Goal: Task Accomplishment & Management: Complete application form

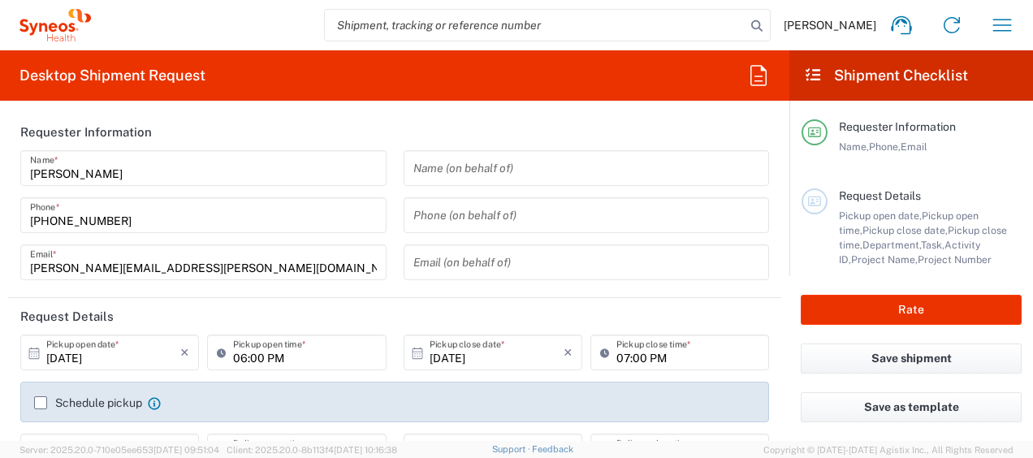
type input "Spain"
type input "8350"
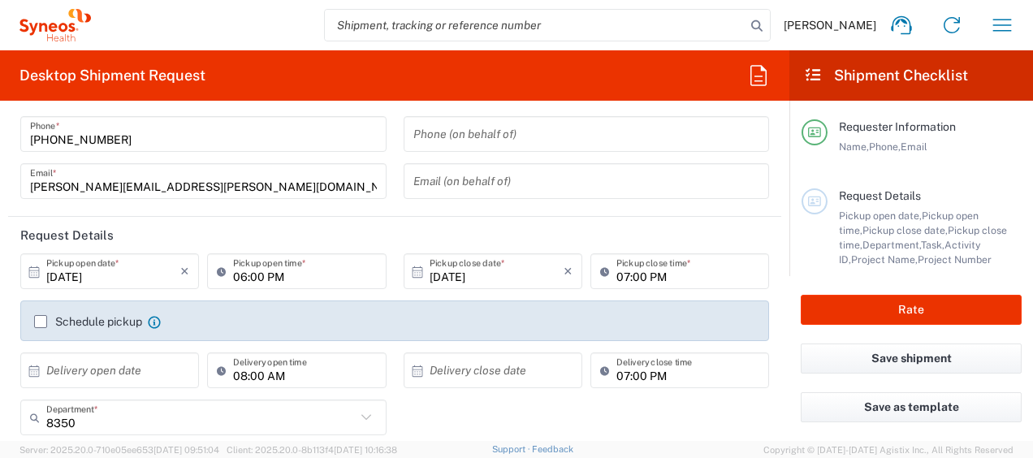
type input "Syneos Health Clinical Spain"
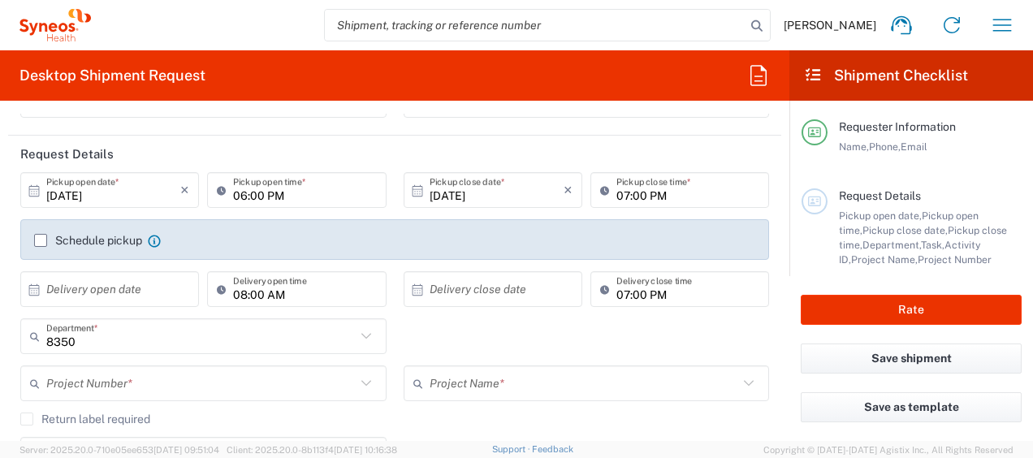
click at [141, 190] on input "09/30/2025" at bounding box center [113, 190] width 134 height 28
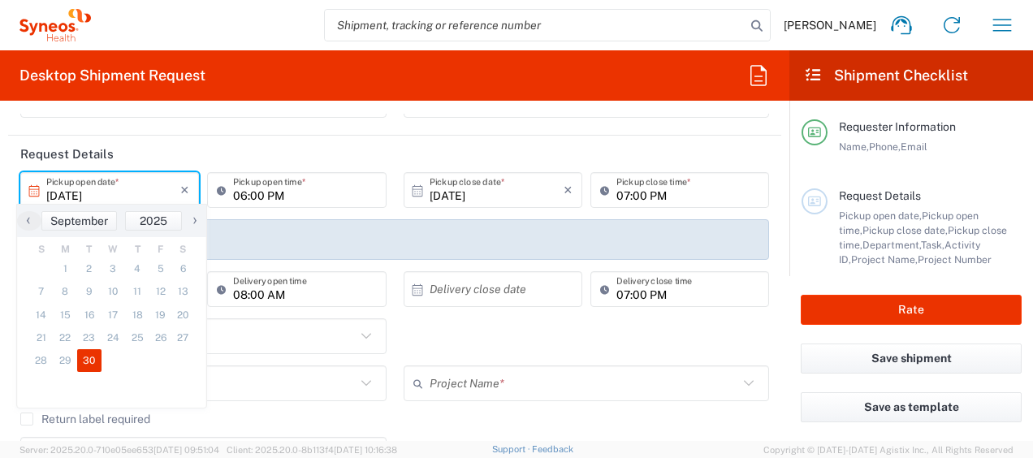
click at [193, 220] on span "›" at bounding box center [195, 219] width 24 height 19
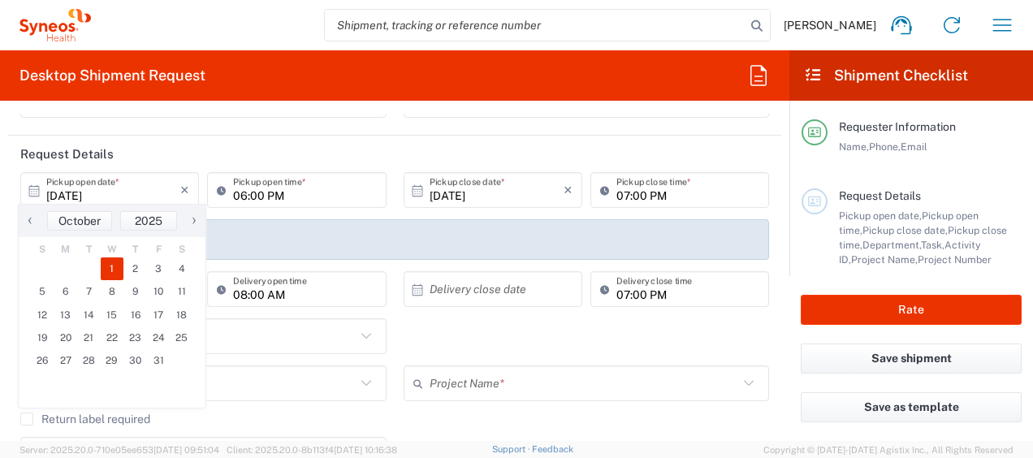
click at [115, 265] on span "1" at bounding box center [113, 268] width 24 height 23
type input "10/01/2025"
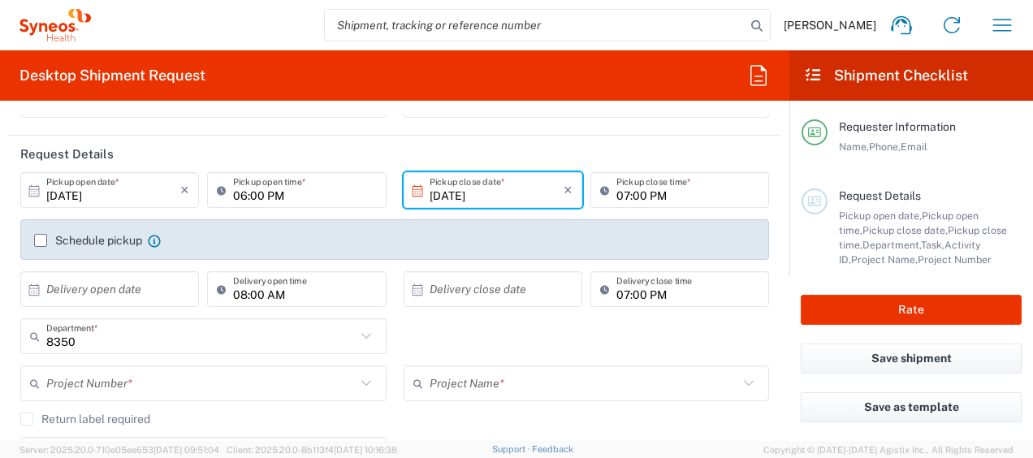
click at [239, 196] on input "06:00 PM" at bounding box center [304, 190] width 143 height 28
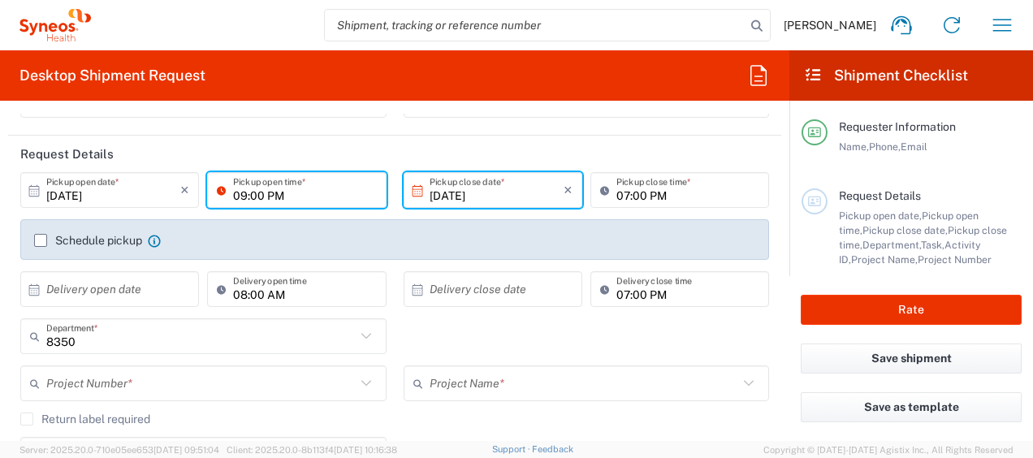
click at [291, 196] on input "09:00 PM" at bounding box center [304, 190] width 143 height 28
click at [237, 193] on input "09:00 AM" at bounding box center [304, 190] width 143 height 28
type input "09:00 AM"
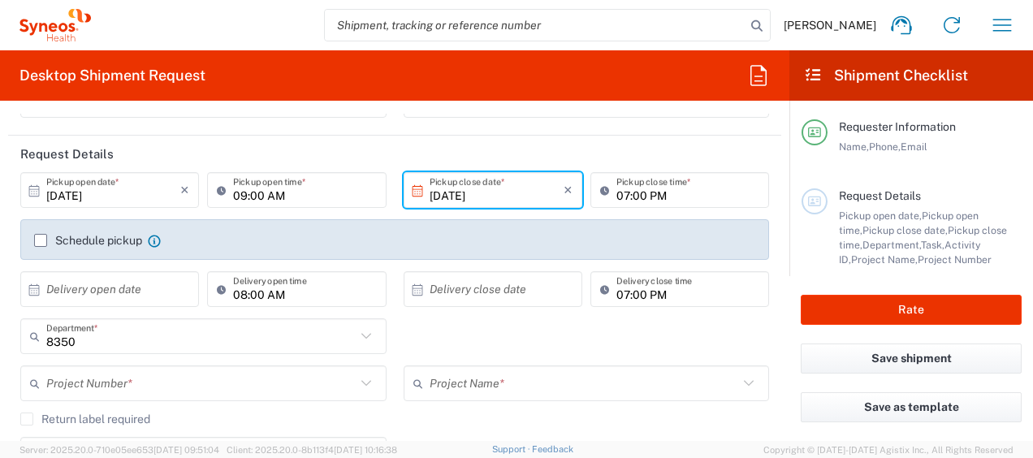
click at [442, 190] on input "10/01/2025" at bounding box center [496, 190] width 134 height 28
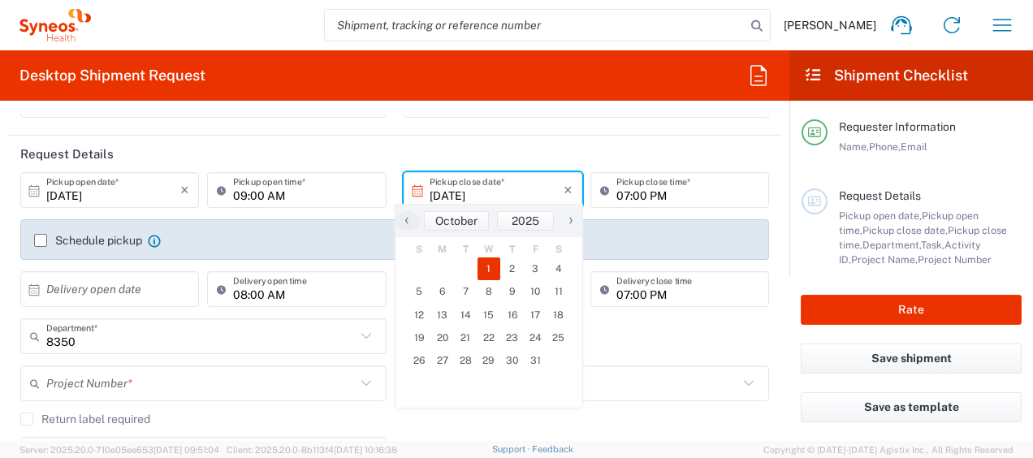
click at [242, 193] on input "09:00 AM" at bounding box center [304, 190] width 143 height 28
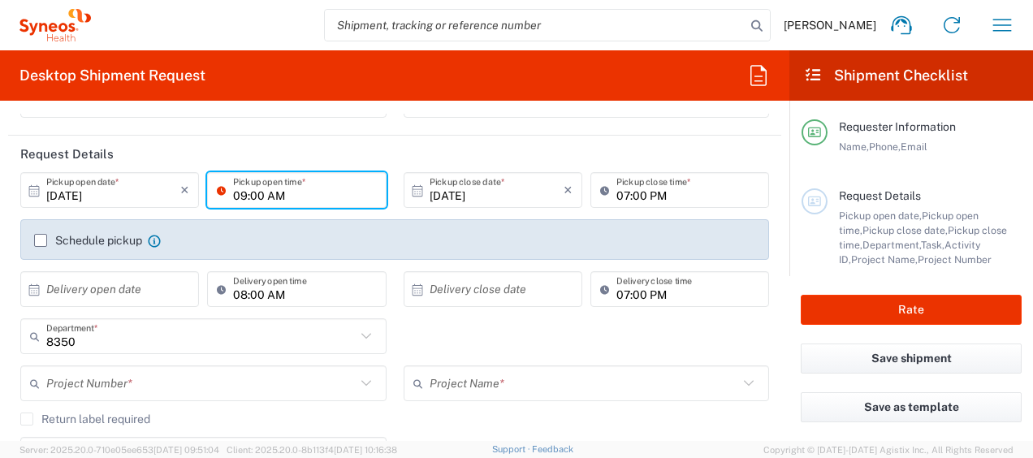
click at [433, 191] on input "10/01/2025" at bounding box center [496, 190] width 134 height 28
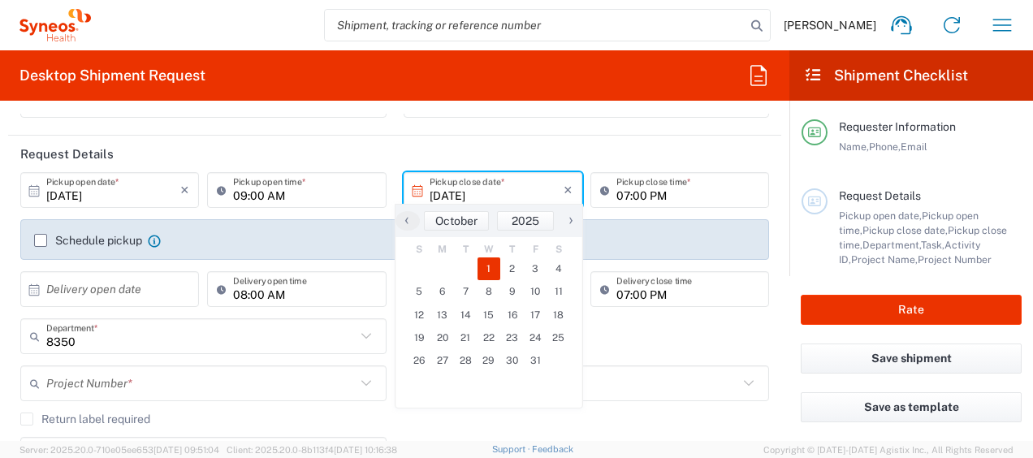
click at [601, 192] on icon at bounding box center [608, 190] width 16 height 26
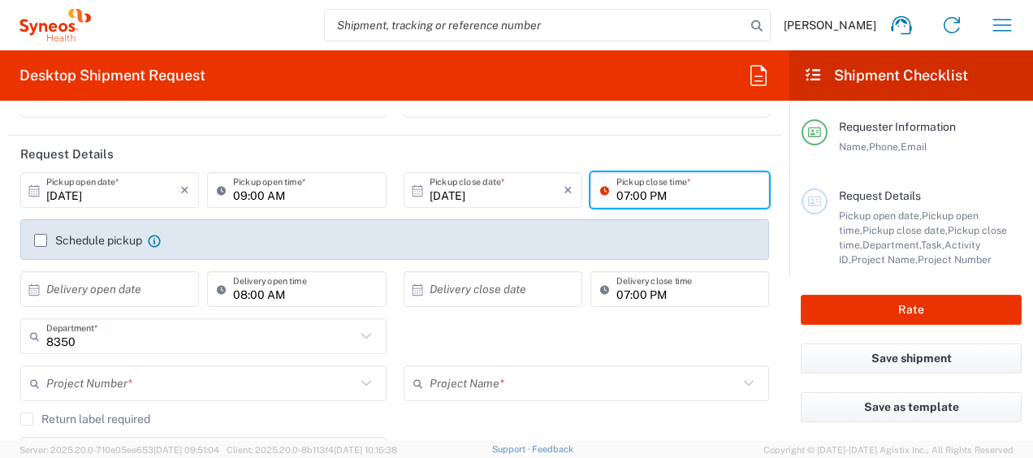
click at [616, 193] on input "07:00 PM" at bounding box center [687, 190] width 143 height 28
type input "03:00 PM"
click at [39, 241] on label "Schedule pickup" at bounding box center [88, 240] width 108 height 13
click at [41, 240] on input "Schedule pickup" at bounding box center [41, 240] width 0 height 0
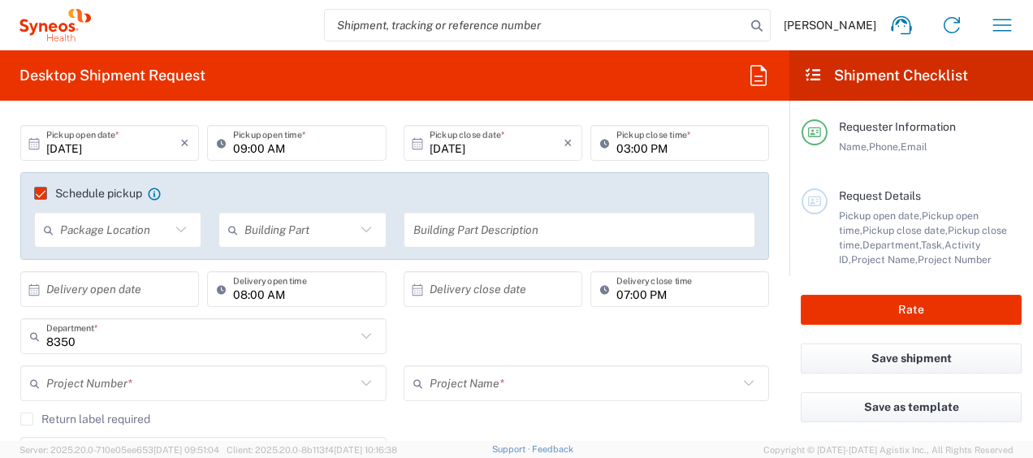
scroll to position [244, 0]
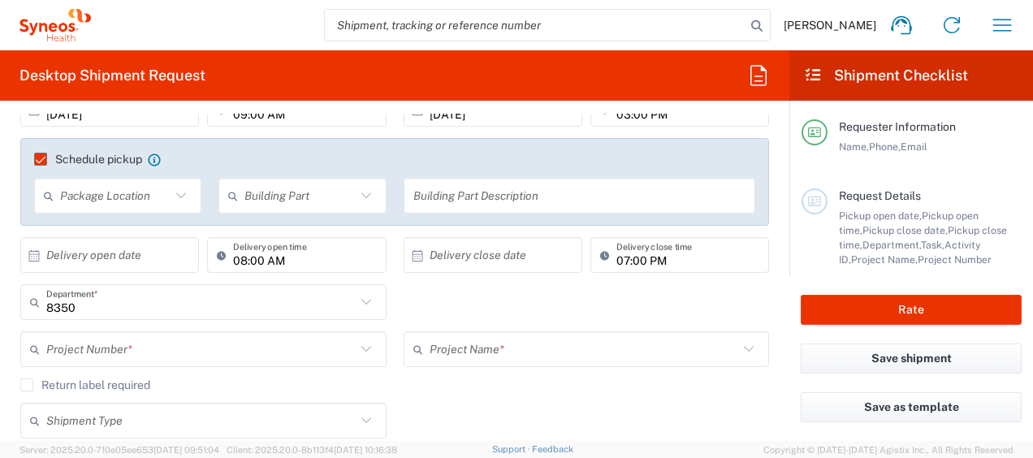
click at [338, 261] on input "08:00 AM" at bounding box center [304, 255] width 143 height 28
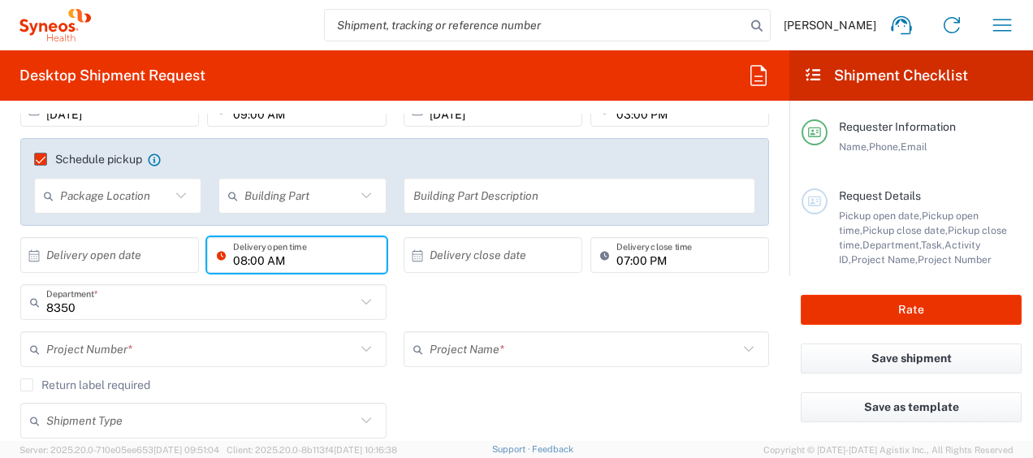
drag, startPoint x: 352, startPoint y: 261, endPoint x: 0, endPoint y: 252, distance: 352.4
click at [0, 252] on html "Igor Lopez Campayo Home Shipment estimator Shipment tracking Desktop shipment r…" at bounding box center [516, 229] width 1033 height 458
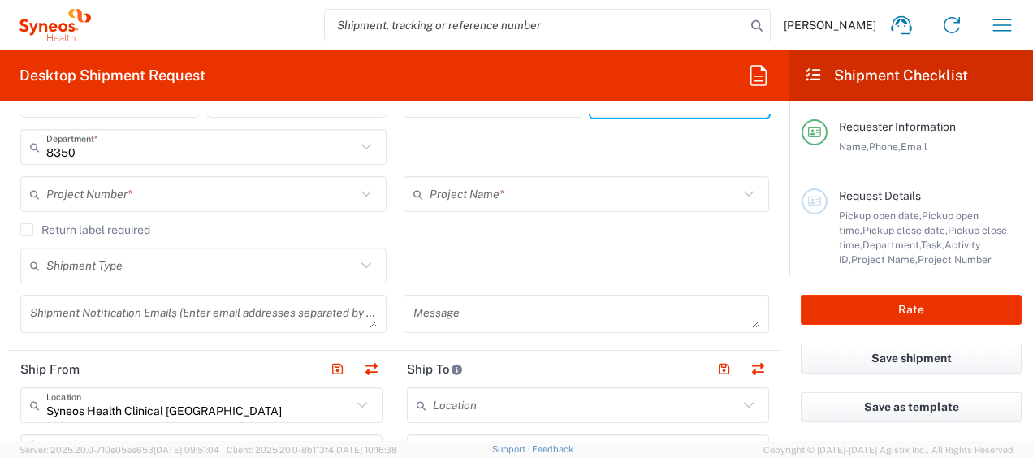
scroll to position [406, 0]
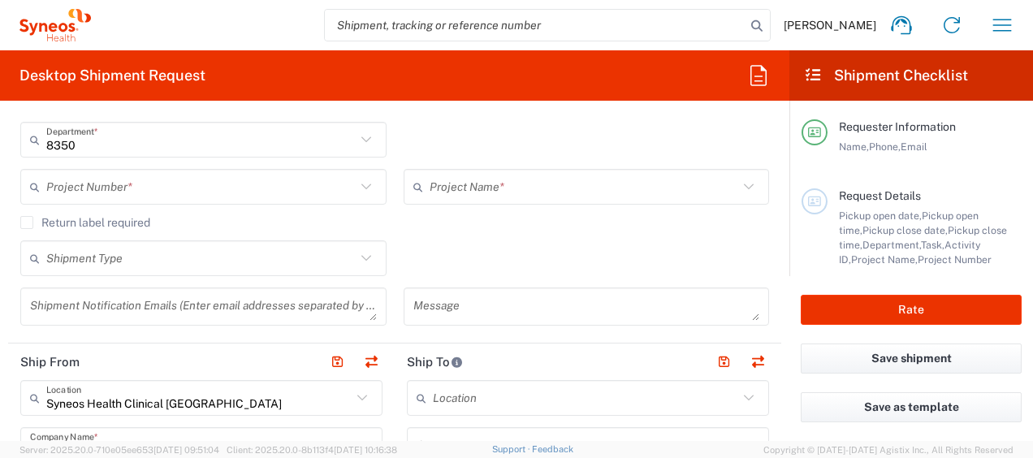
type input "05:43 PM"
click at [295, 133] on input "text" at bounding box center [200, 140] width 309 height 28
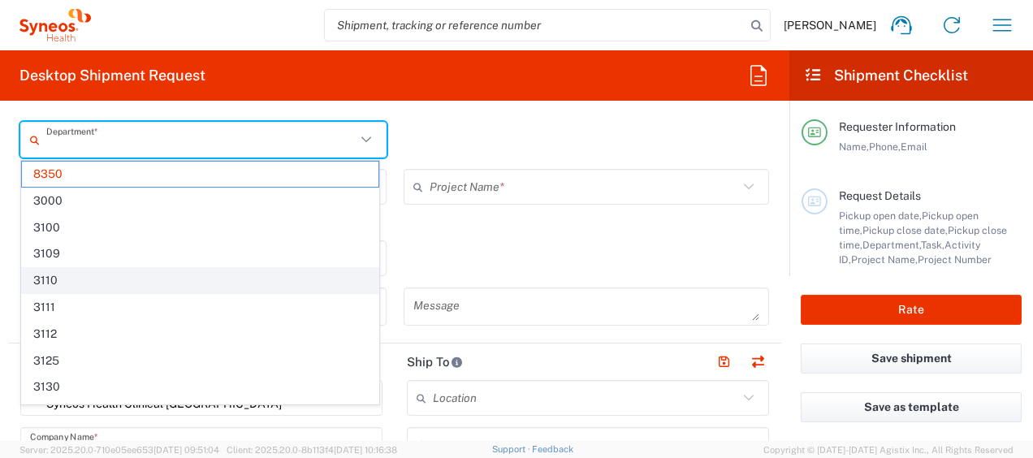
click at [219, 269] on span "3110" at bounding box center [200, 280] width 356 height 25
type input "3110"
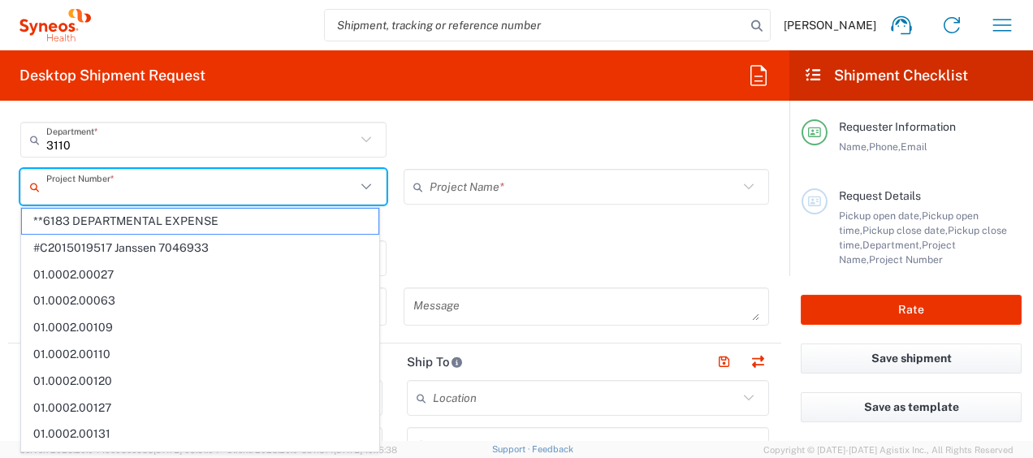
click at [295, 185] on input "text" at bounding box center [200, 187] width 309 height 28
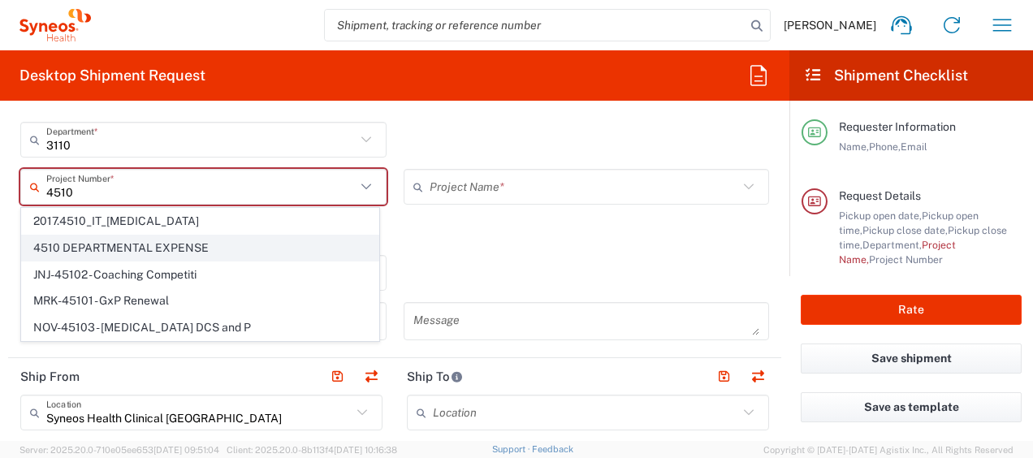
click at [149, 250] on span "4510 DEPARTMENTAL EXPENSE" at bounding box center [200, 247] width 356 height 25
type input "4510 DEPARTMENTAL EXPENSE"
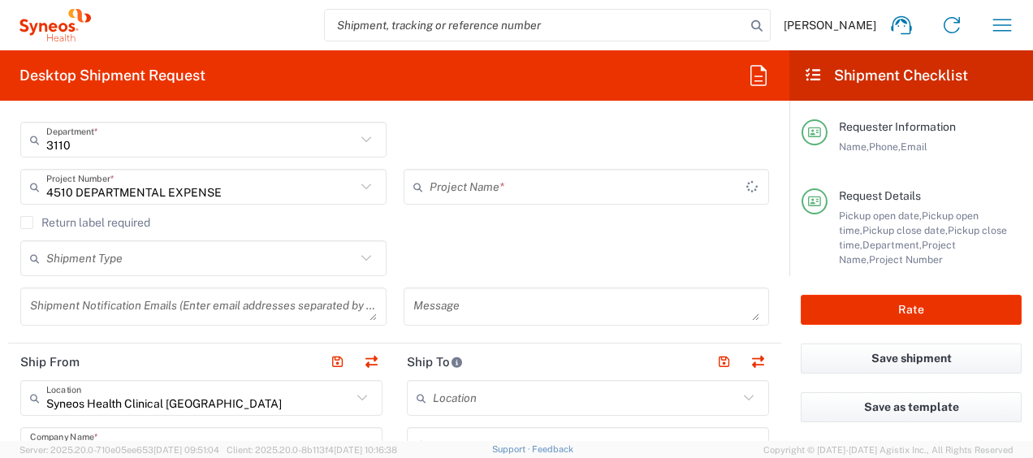
type input "4510 DEPARTMENTAL EXPENSE"
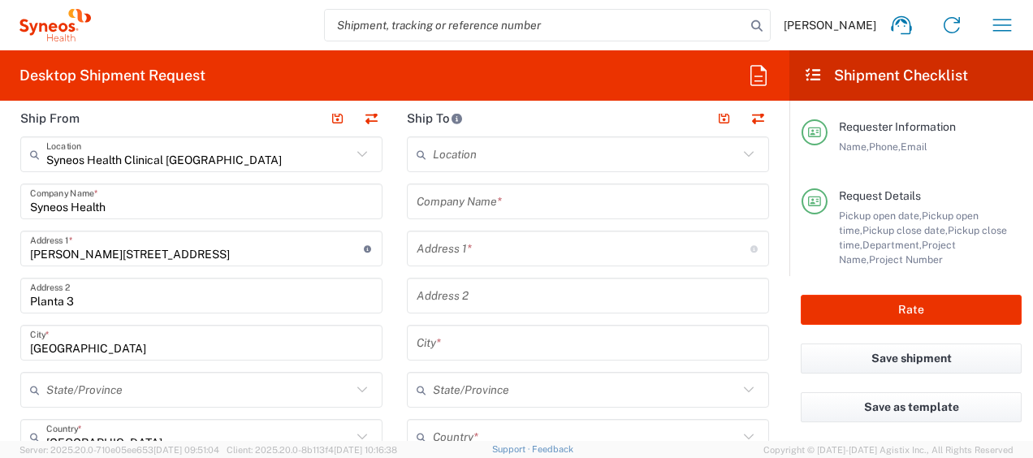
scroll to position [568, 0]
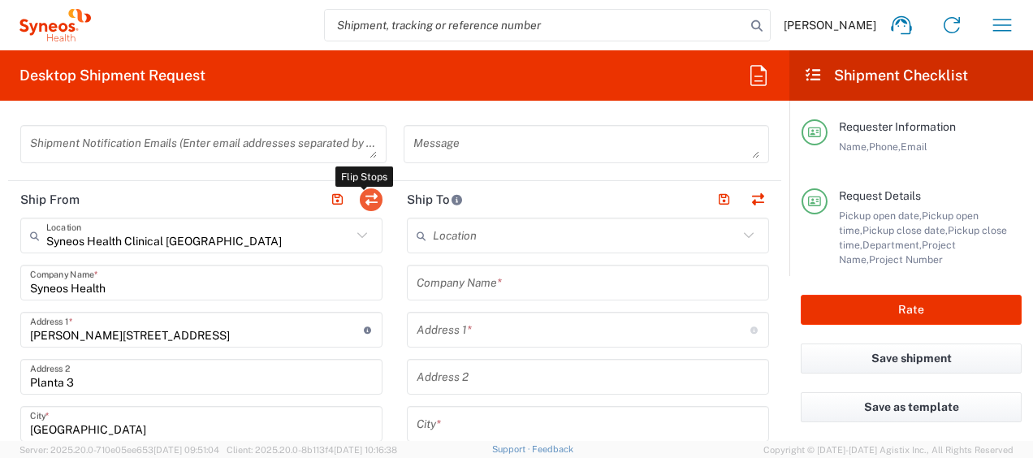
click at [372, 196] on button "button" at bounding box center [371, 199] width 23 height 23
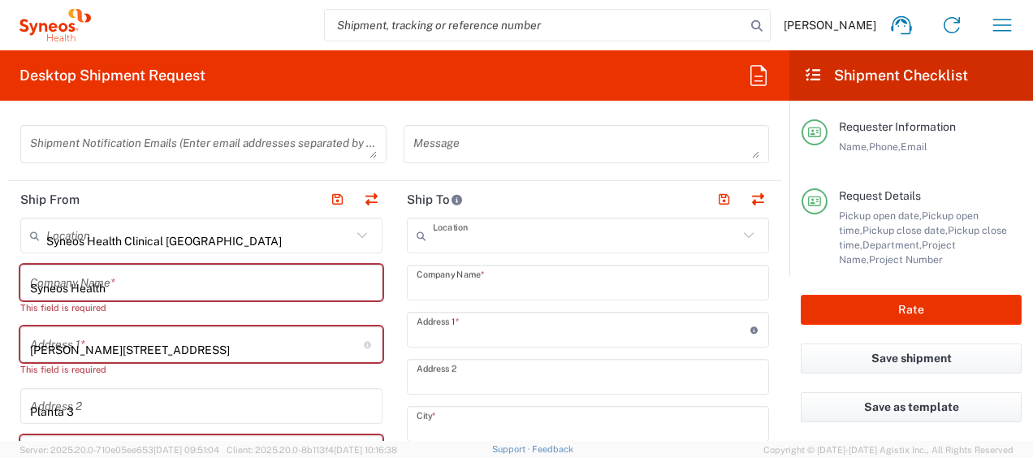
type input "Syneos Health Clinical Spain"
type input "Syneos Health"
type input "Calle Hernani 59"
type input "Planta 3"
type input "Madrid"
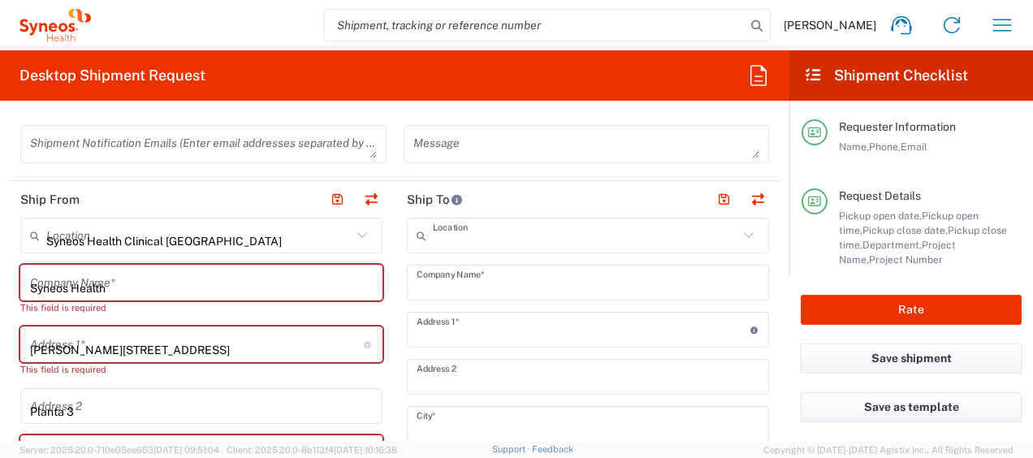
type input "Spain"
type input "28020"
type input "Igor Lopez Campayo"
type input "+34669038431"
type input "igor.lopez@syneoshealth.com"
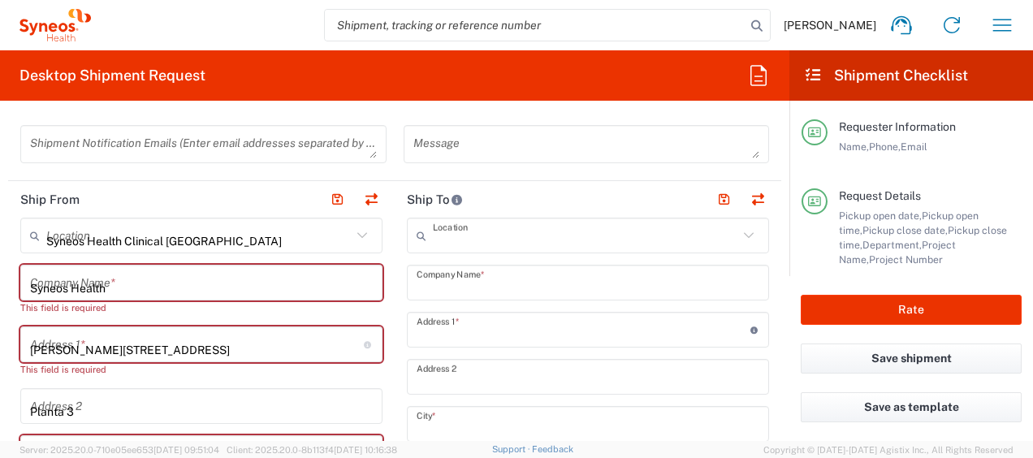
type input "EORI"
type input "VAT"
type input "ESB61389227"
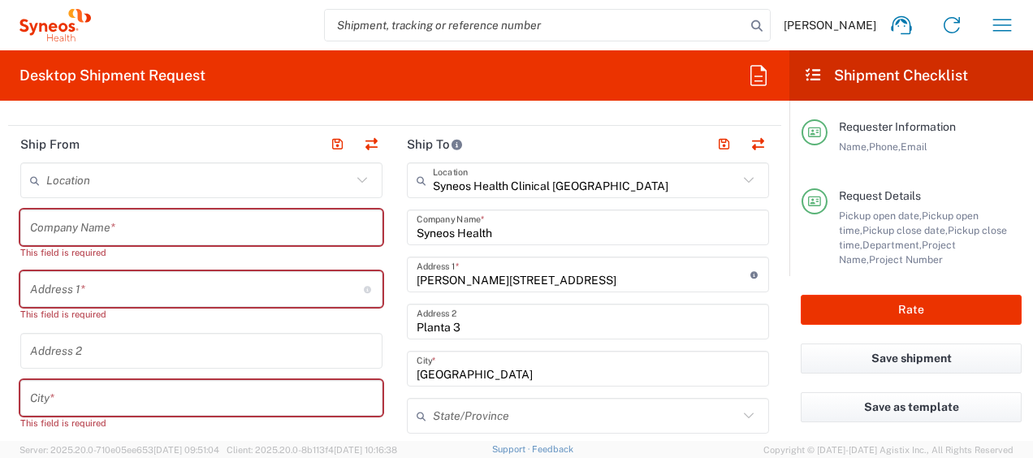
scroll to position [649, 0]
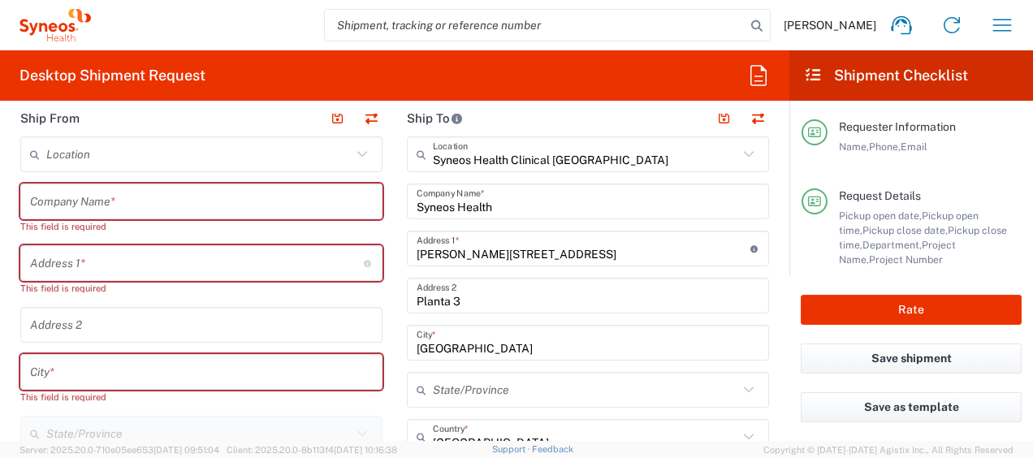
click at [223, 202] on input "text" at bounding box center [201, 202] width 343 height 28
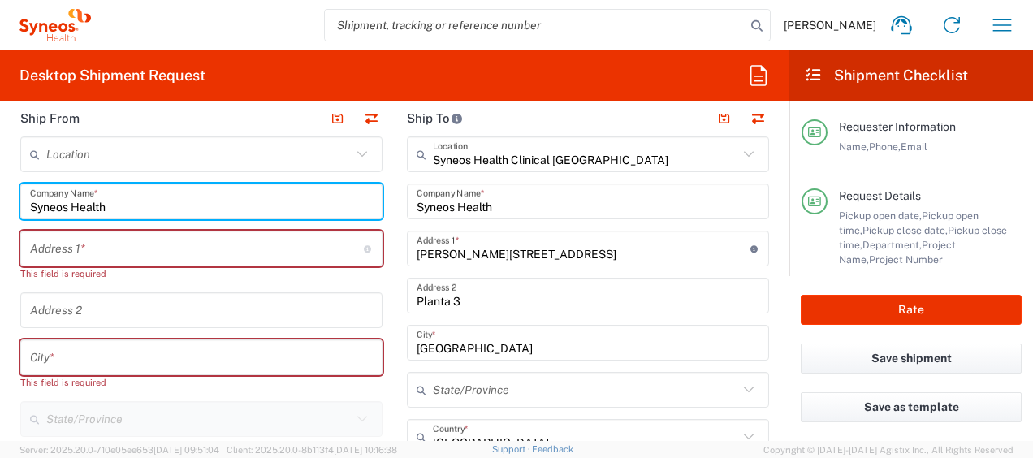
type input "Syneos Health"
click at [157, 242] on input "text" at bounding box center [197, 249] width 334 height 28
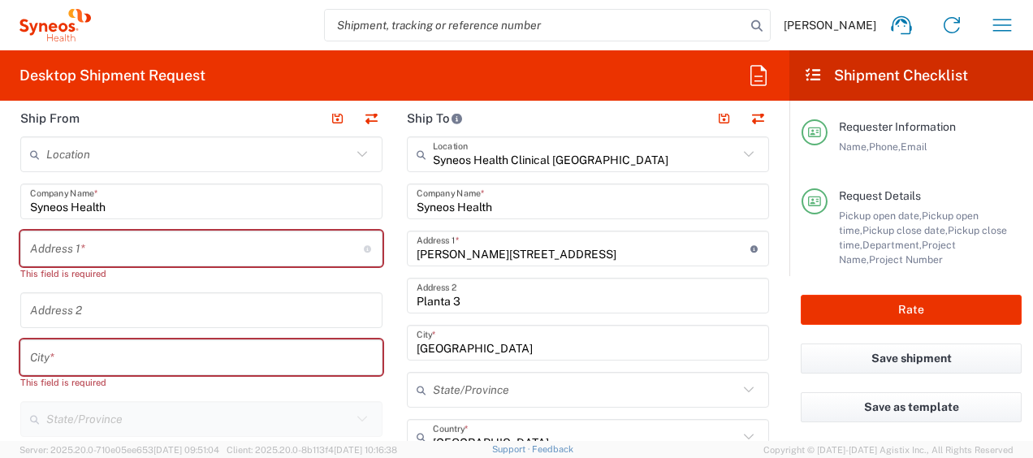
click at [256, 241] on input "text" at bounding box center [197, 249] width 334 height 28
paste input "Rua Vitorino Nemésio, 107, 2º direito"
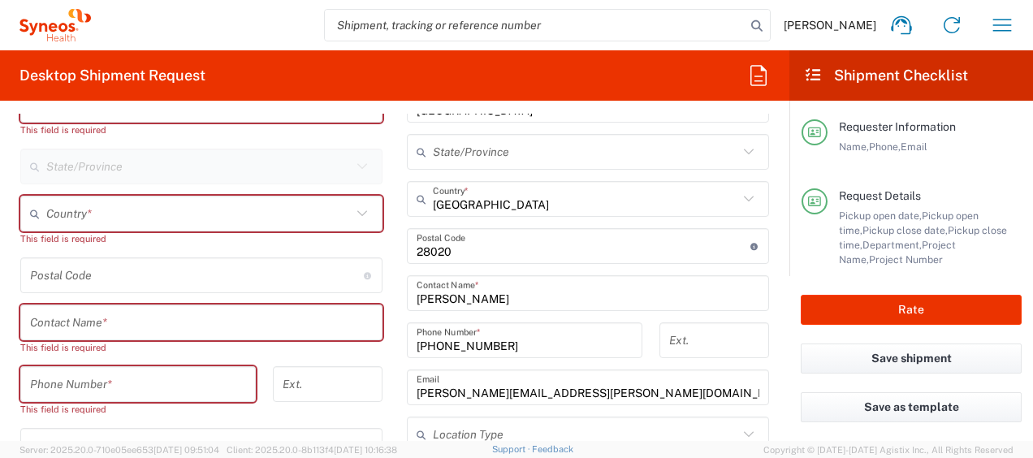
scroll to position [893, 0]
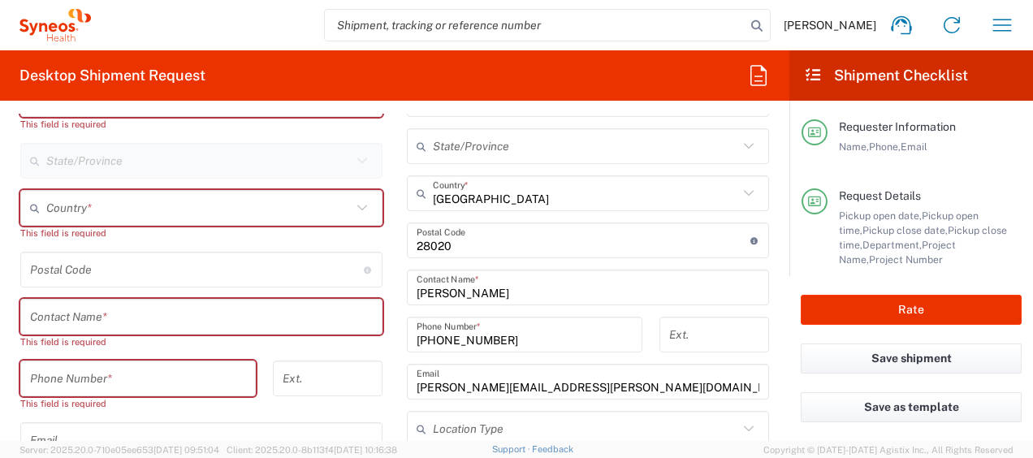
type input "Rua Vitorino Nemésio, 107, 2º direito"
click at [262, 205] on input "text" at bounding box center [198, 208] width 305 height 28
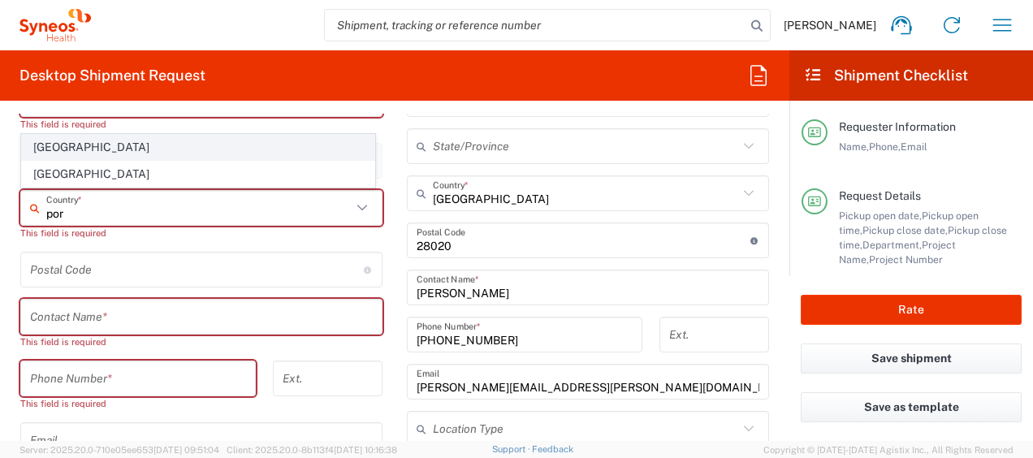
click at [205, 148] on span "Portugal" at bounding box center [198, 147] width 352 height 25
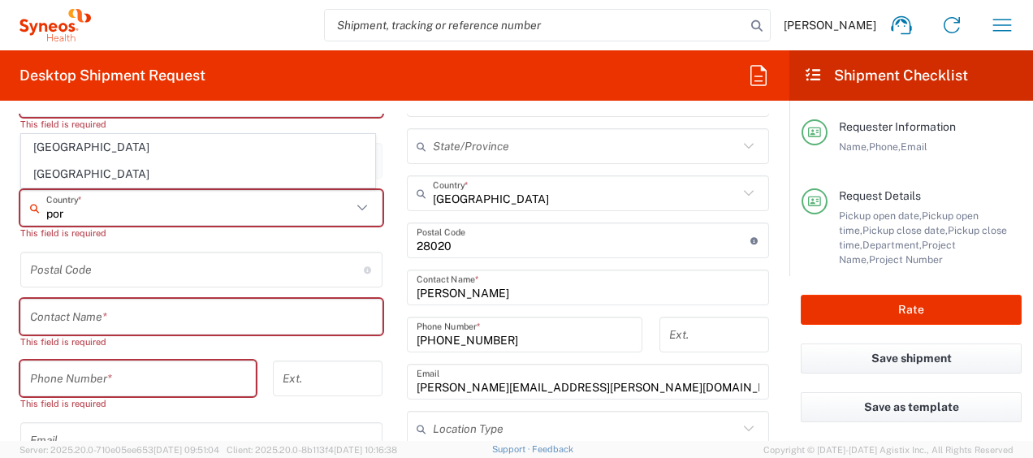
type input "Portugal"
type input "Sender/Shipper"
type input "Delivery Duty Paid"
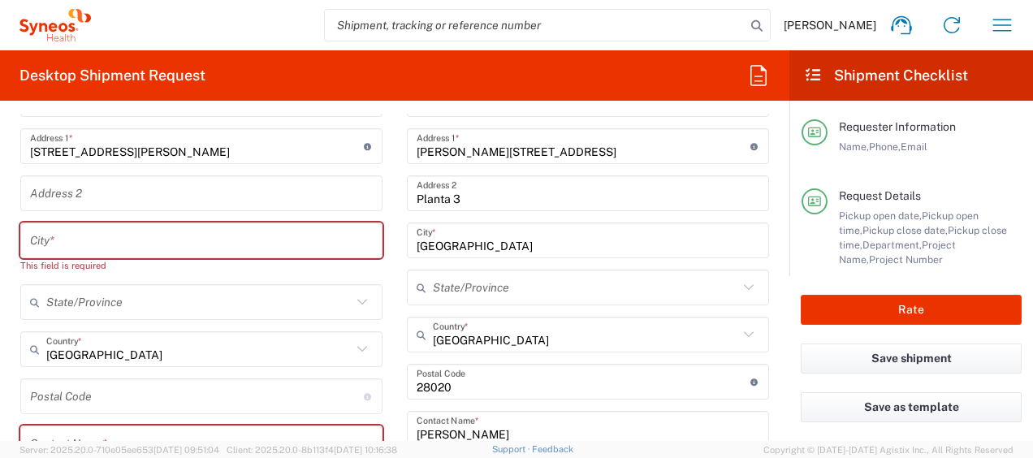
scroll to position [731, 0]
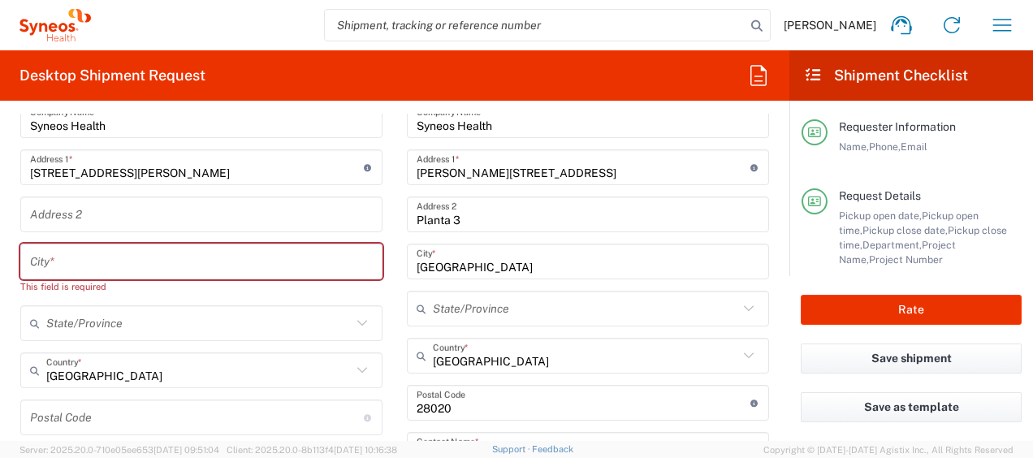
click at [228, 253] on input "text" at bounding box center [201, 262] width 343 height 28
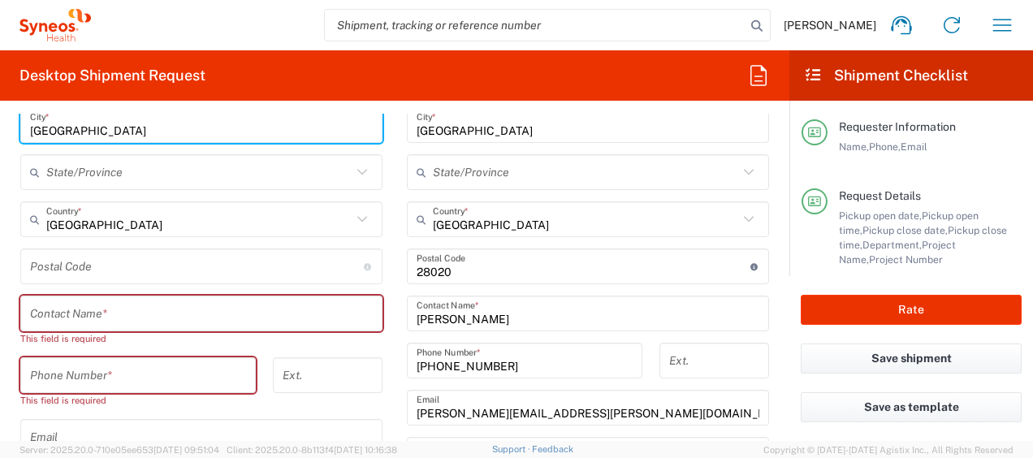
scroll to position [893, 0]
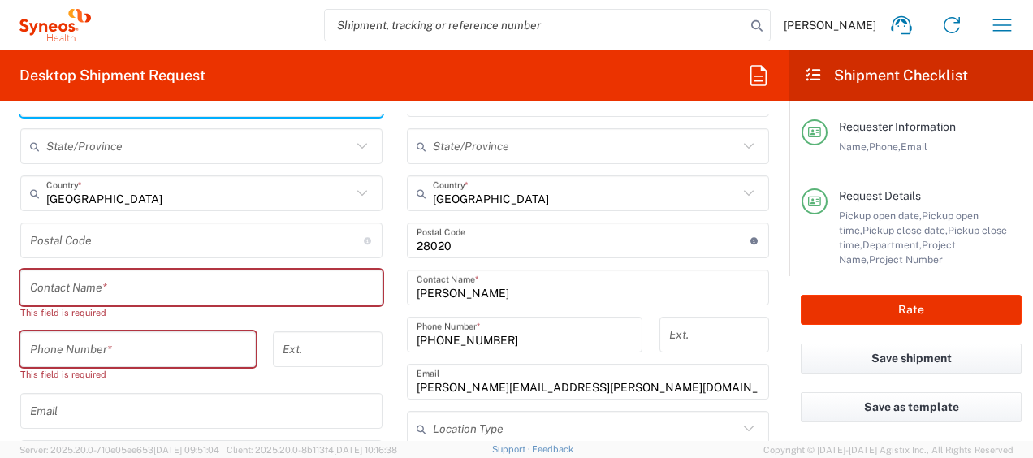
type input "Porto"
click at [234, 244] on input "undefined" at bounding box center [197, 240] width 334 height 28
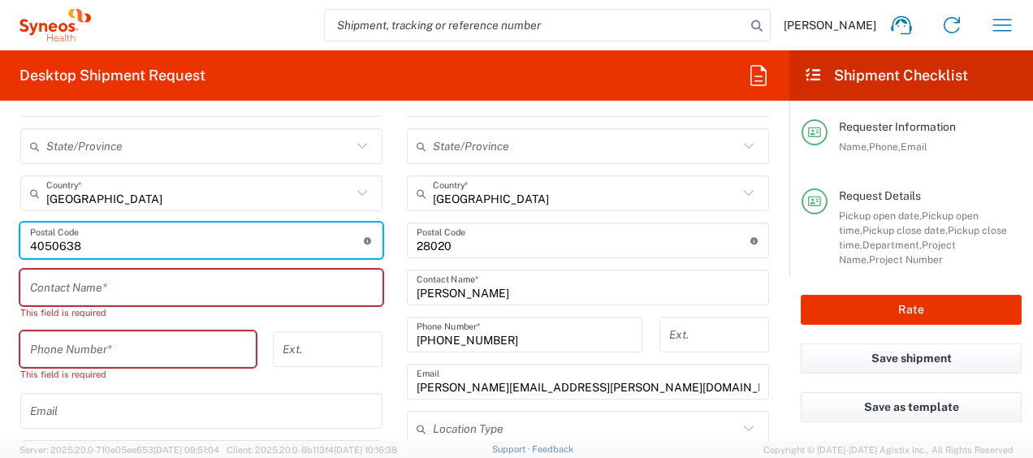
type input "4050638"
click at [203, 300] on input "text" at bounding box center [201, 288] width 343 height 28
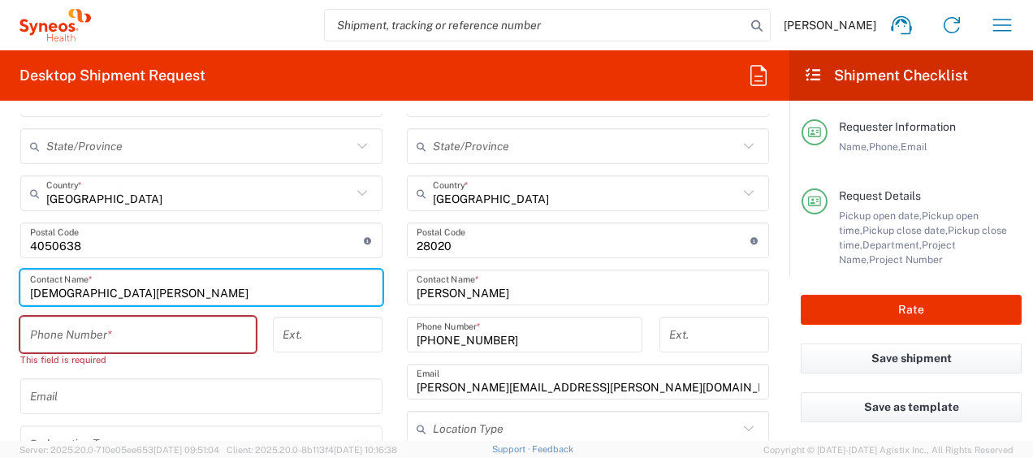
type input "Cristiana Leite"
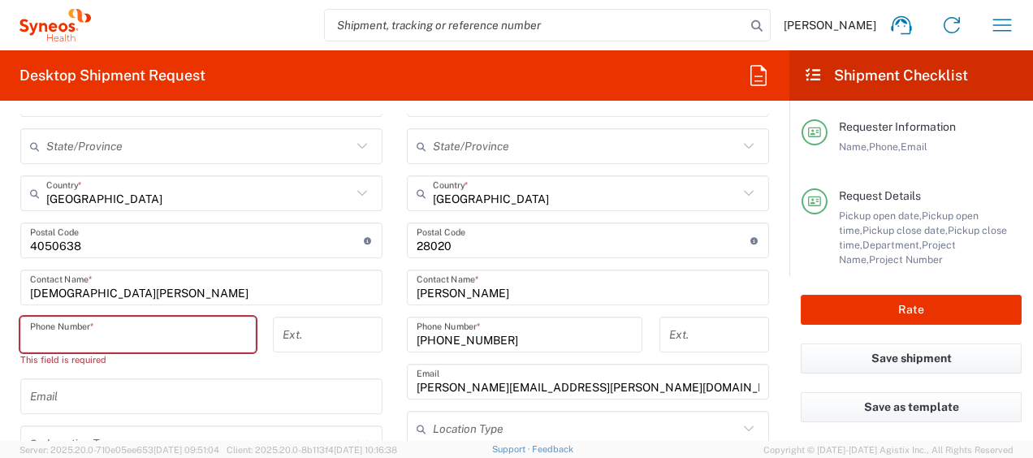
click at [193, 327] on input "tel" at bounding box center [138, 335] width 216 height 28
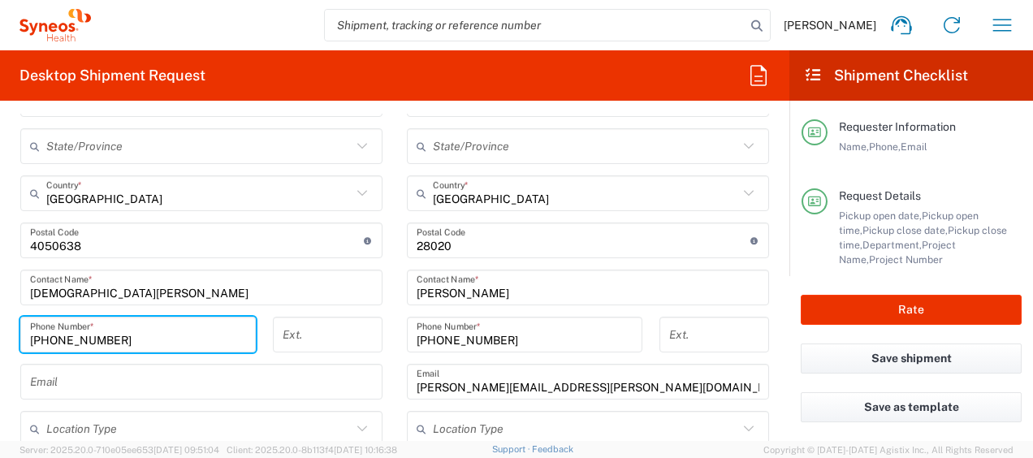
type input "+351933553684"
click at [192, 370] on input "text" at bounding box center [201, 382] width 343 height 28
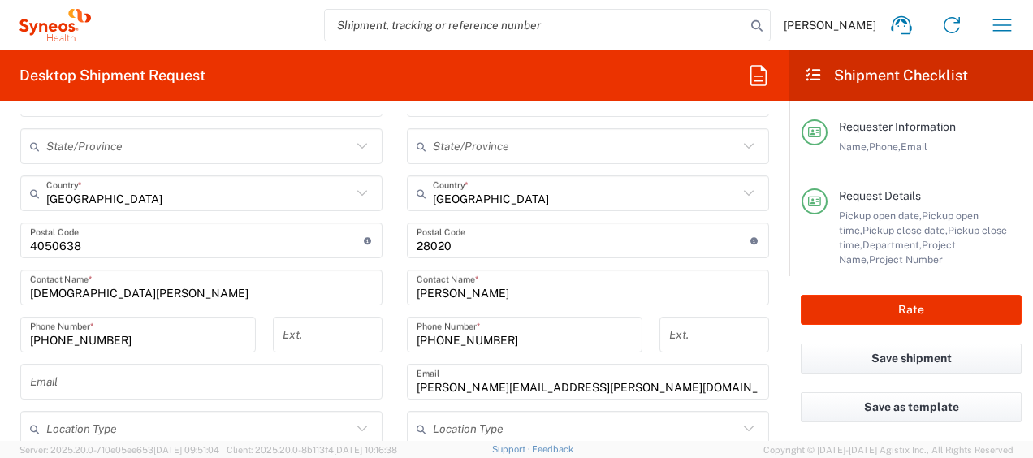
click at [115, 385] on input "text" at bounding box center [201, 382] width 343 height 28
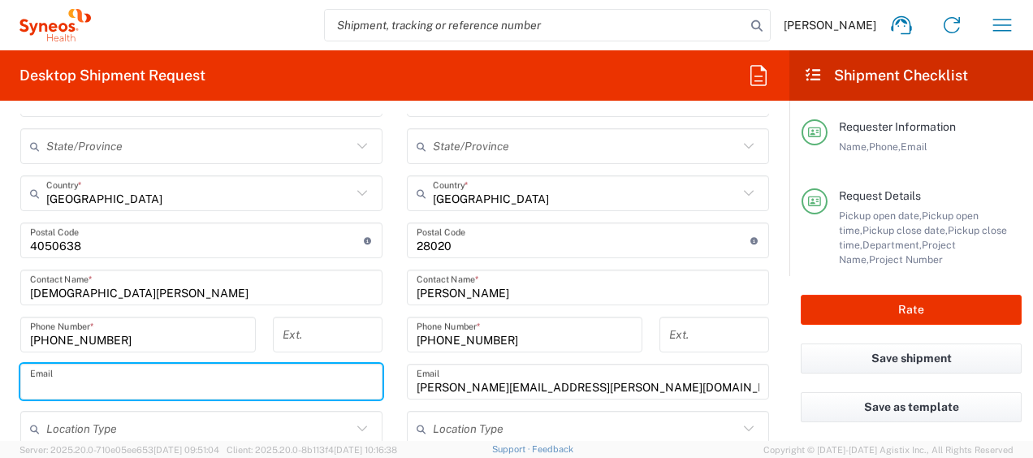
paste input "cristiana.leite@syneoshealth.com"
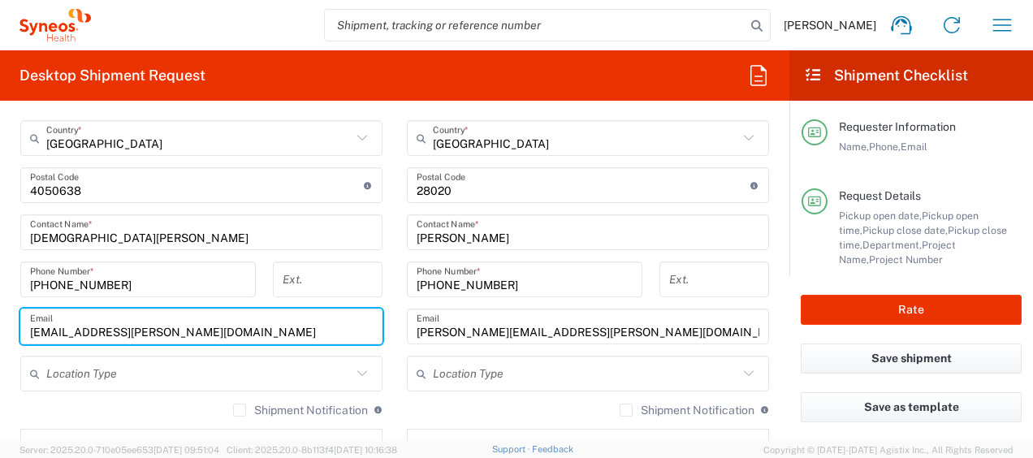
scroll to position [974, 0]
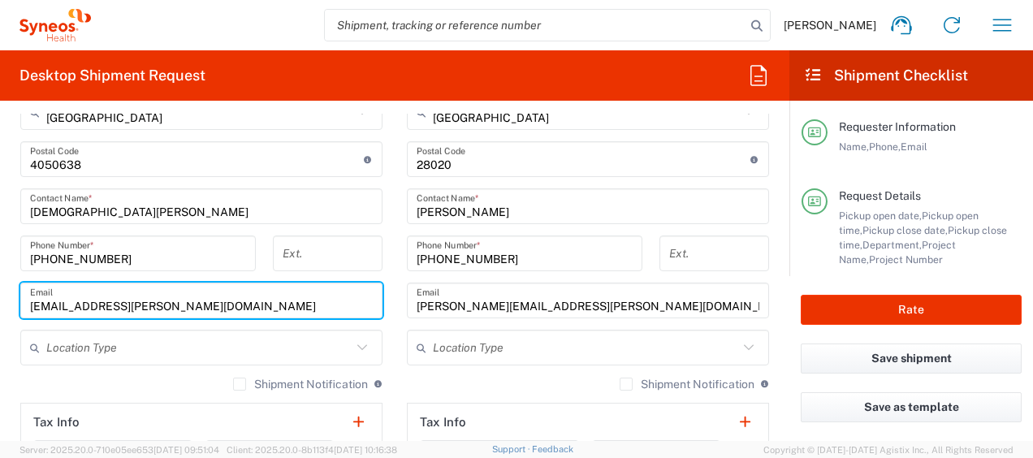
type input "cristiana.leite@syneoshealth.com"
click at [174, 346] on input "text" at bounding box center [198, 348] width 305 height 28
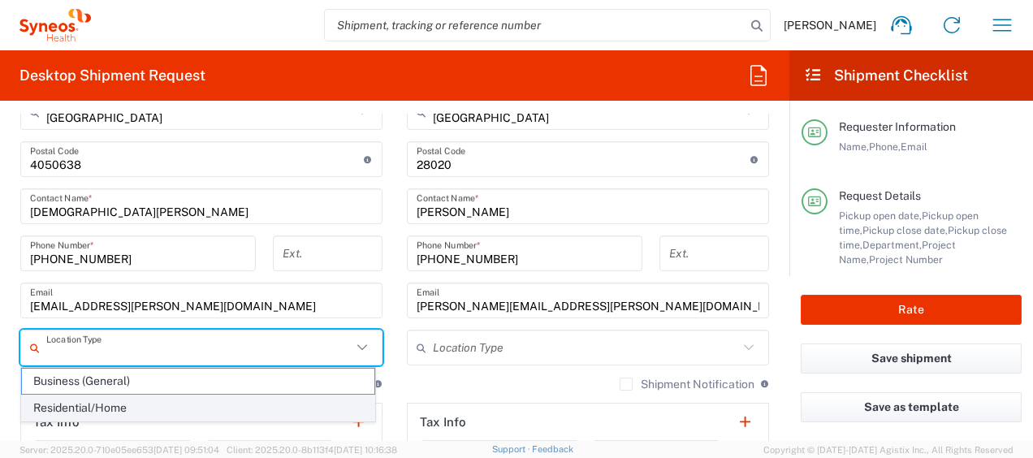
click at [162, 403] on span "Residential/Home" at bounding box center [198, 407] width 352 height 25
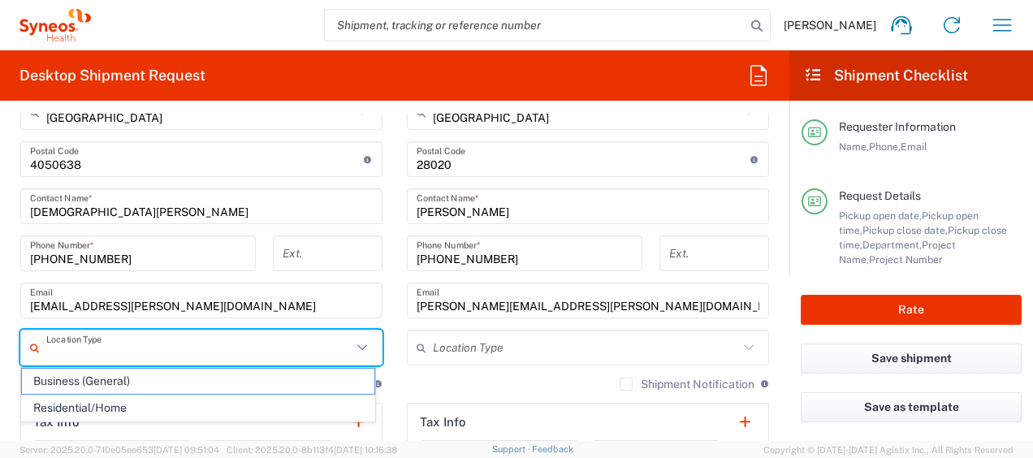
type input "Residential/Home"
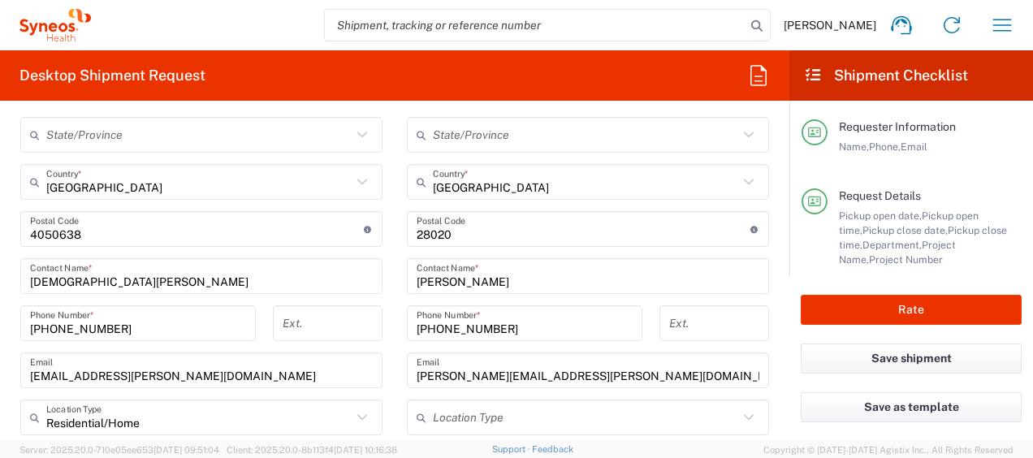
scroll to position [812, 0]
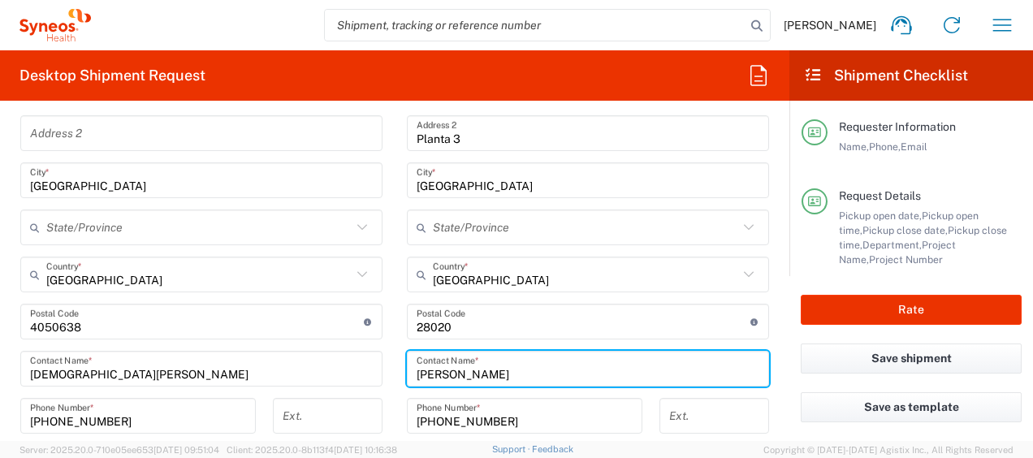
drag, startPoint x: 562, startPoint y: 372, endPoint x: 249, endPoint y: 379, distance: 312.6
click at [252, 377] on div "Ship From Location Addison Whitney LLC-Morrisvile NC US Barcelona-Syneos Health…" at bounding box center [394, 346] width 773 height 819
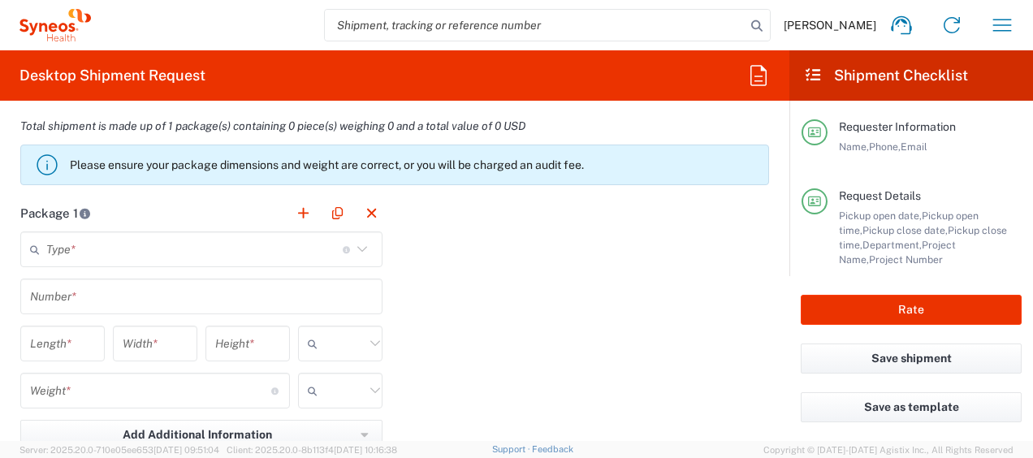
scroll to position [1461, 0]
type input "Eugenio Sanchez"
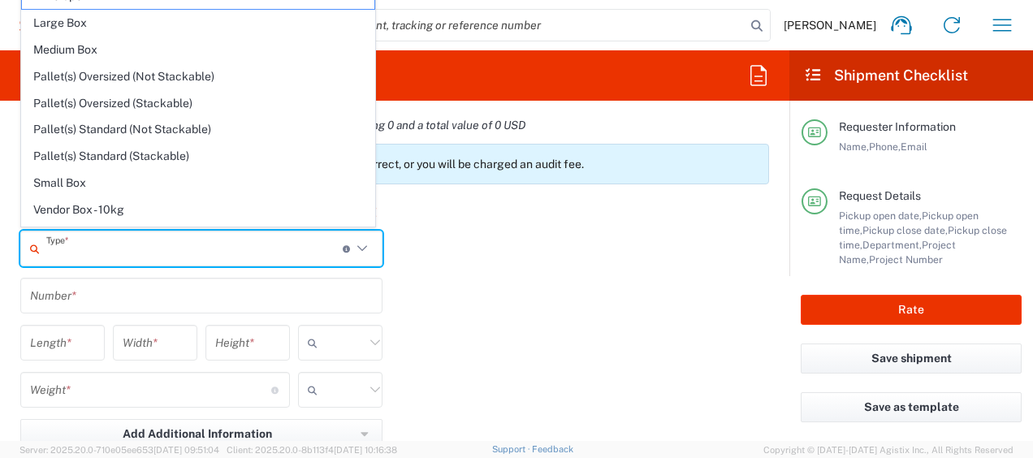
click at [305, 240] on input "text" at bounding box center [194, 249] width 296 height 28
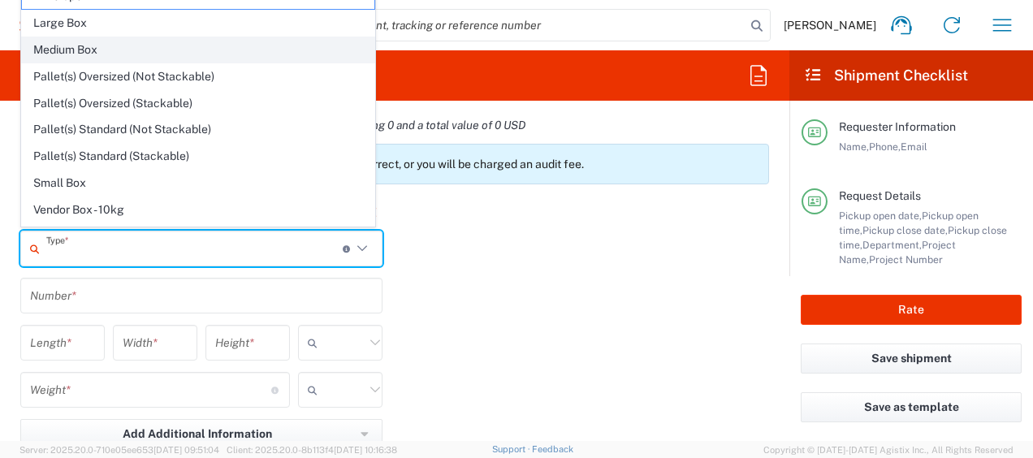
click at [269, 52] on span "Medium Box" at bounding box center [198, 49] width 352 height 25
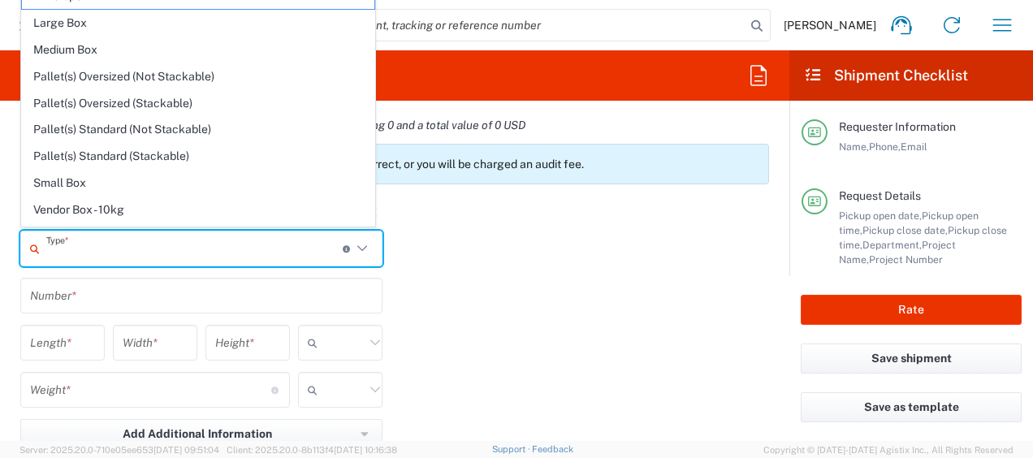
type input "Medium Box"
type input "13"
type input "11.5"
type input "2.5"
type input "in"
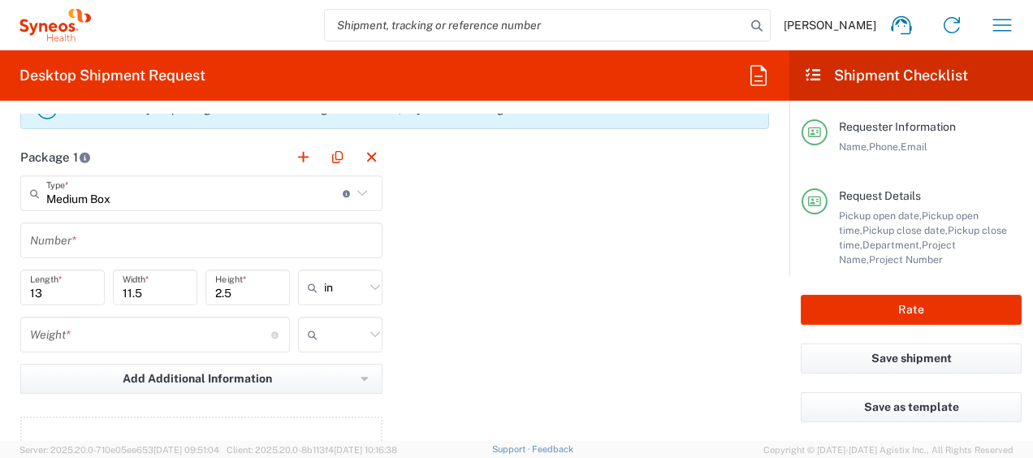
scroll to position [1542, 0]
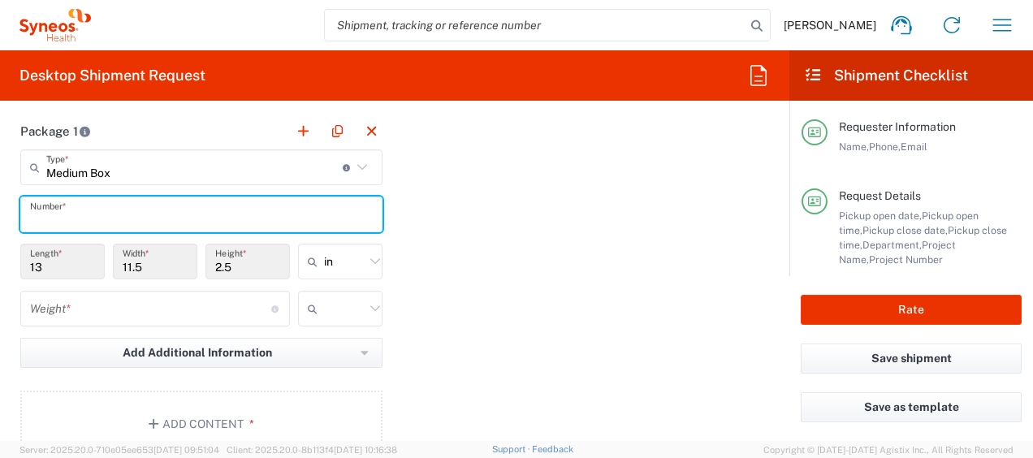
click at [231, 213] on input "text" at bounding box center [201, 214] width 343 height 28
type input "1"
click at [356, 260] on input "text" at bounding box center [344, 261] width 41 height 26
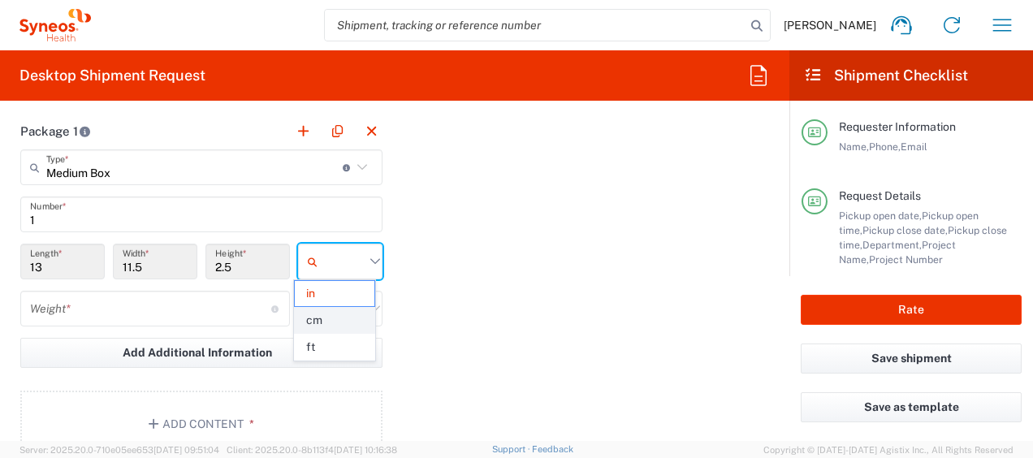
click at [340, 316] on span "cm" at bounding box center [335, 320] width 80 height 25
type input "33.02"
type input "29.21"
type input "6.35"
type input "cm"
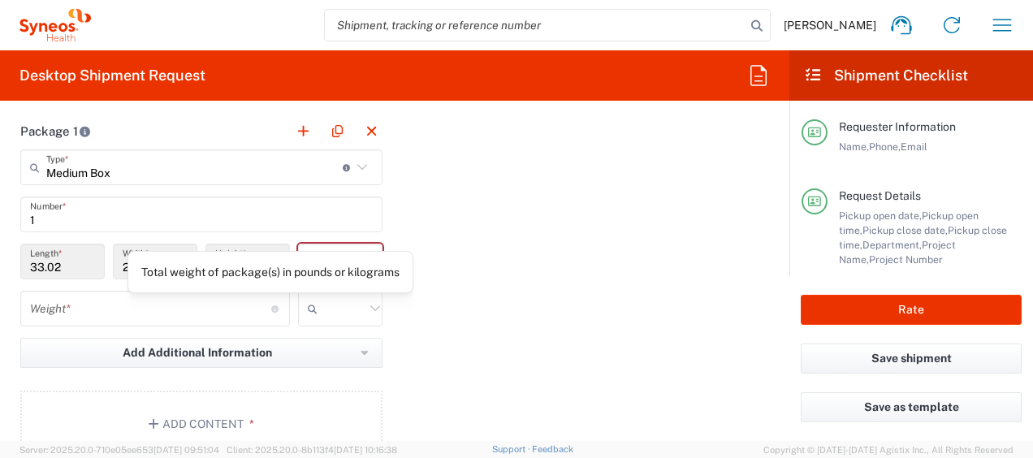
click at [216, 308] on input "number" at bounding box center [150, 309] width 241 height 28
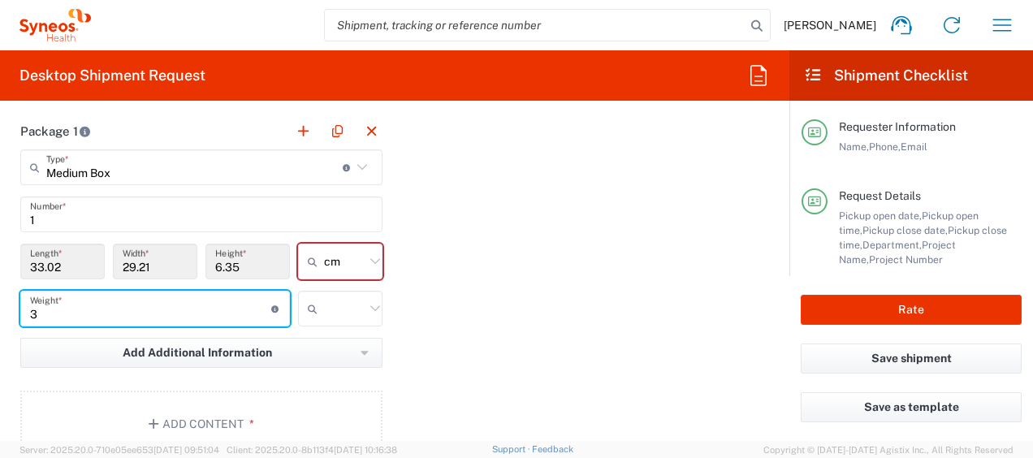
type input "3"
click at [340, 306] on input "text" at bounding box center [344, 308] width 41 height 26
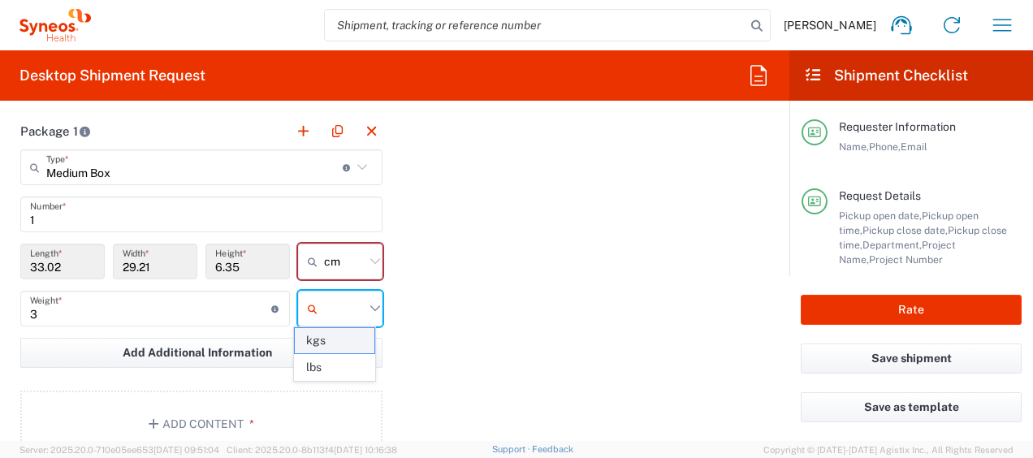
click at [334, 336] on span "kgs" at bounding box center [335, 340] width 80 height 25
type input "kgs"
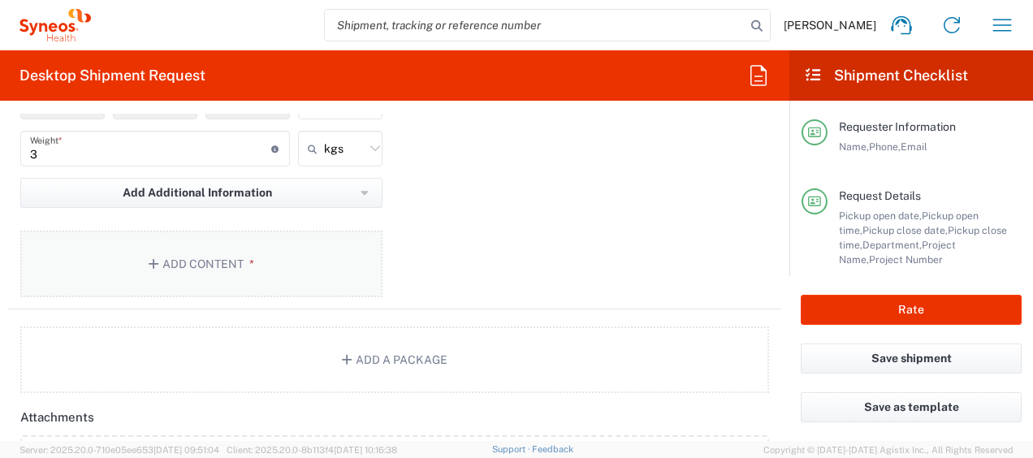
scroll to position [1705, 0]
click at [246, 269] on button "Add Content *" at bounding box center [201, 261] width 362 height 67
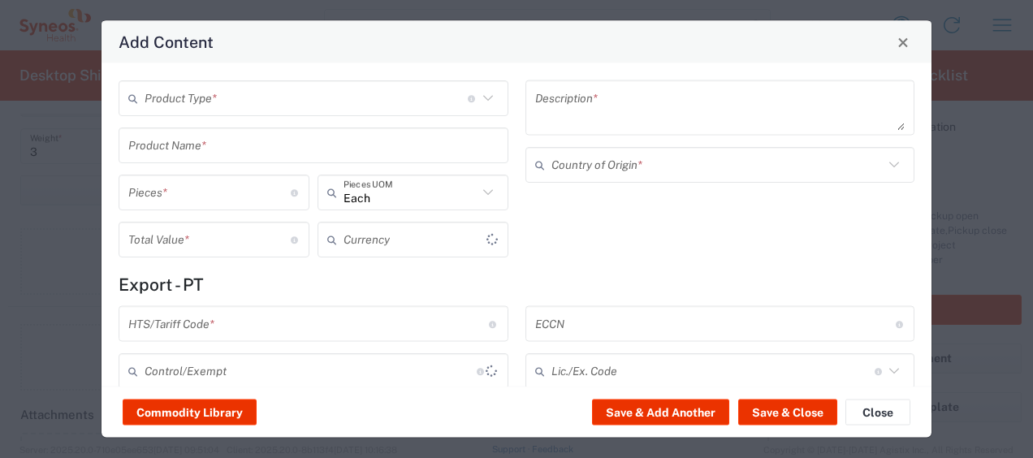
type input "US Dollar"
click at [300, 93] on input "text" at bounding box center [305, 98] width 323 height 28
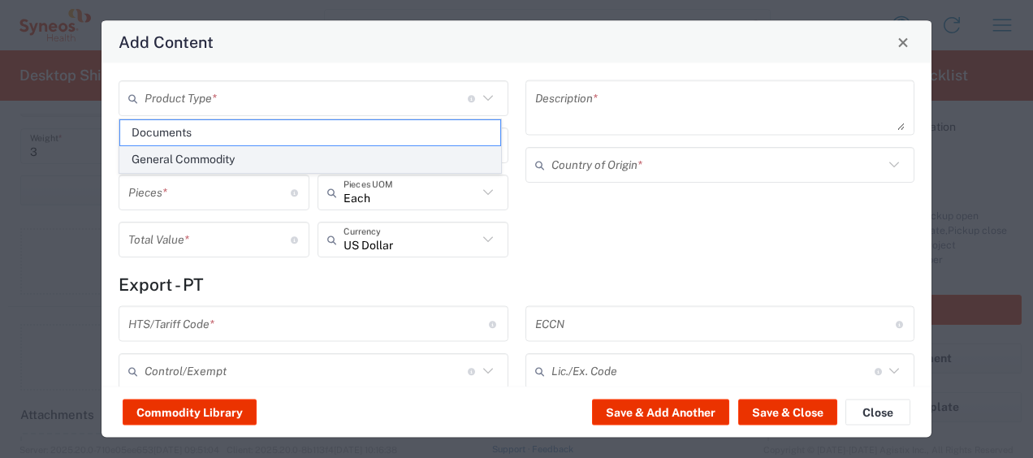
click at [262, 159] on span "General Commodity" at bounding box center [310, 159] width 380 height 25
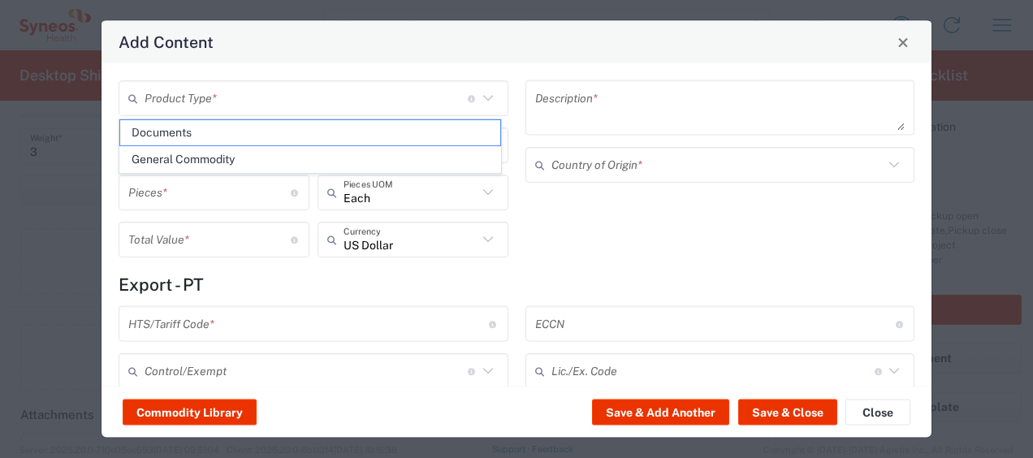
type input "General Commodity"
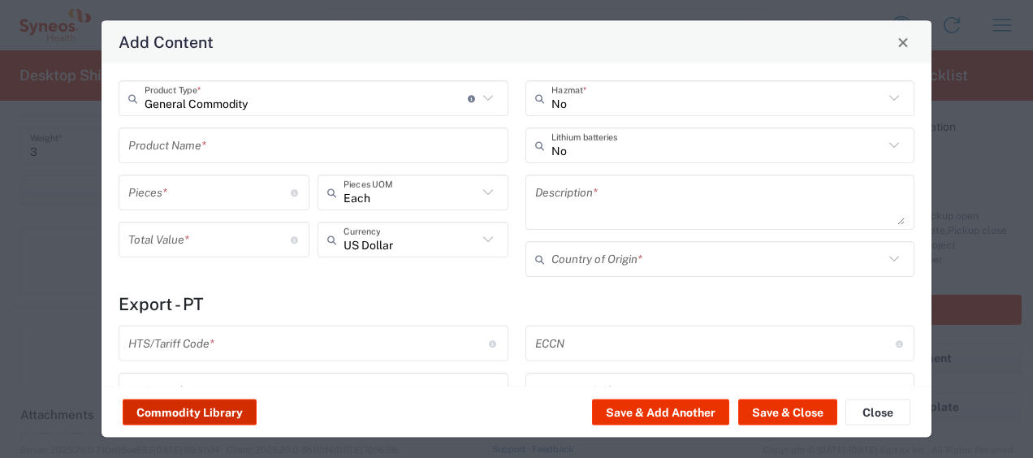
click at [210, 414] on button "Commodity Library" at bounding box center [190, 412] width 134 height 26
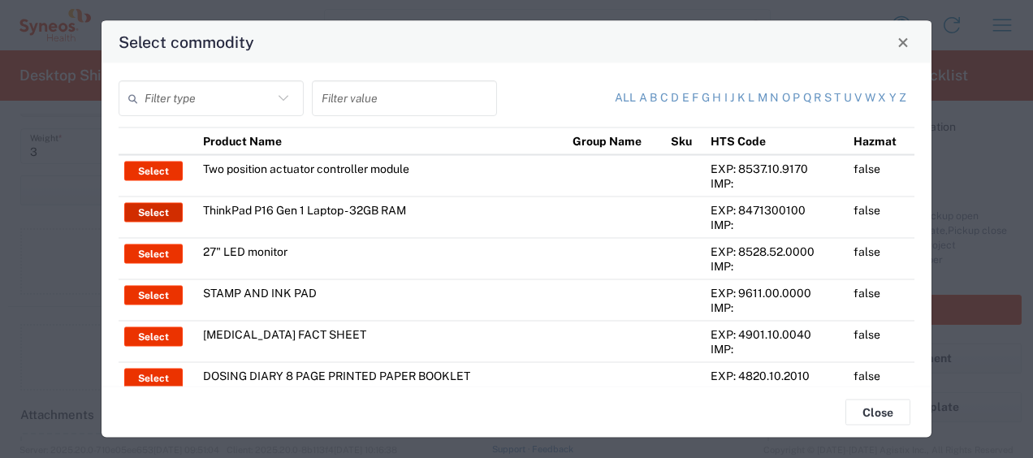
click at [158, 212] on button "Select" at bounding box center [153, 212] width 58 height 19
type input "ThinkPad P16 Gen 1 Laptop - 32GB RAM"
type input "1"
type textarea "16" - Intel Core i9 12950HX - vPro Enterprise - 32 GB RAM - 512 GB SSD"
type input "China"
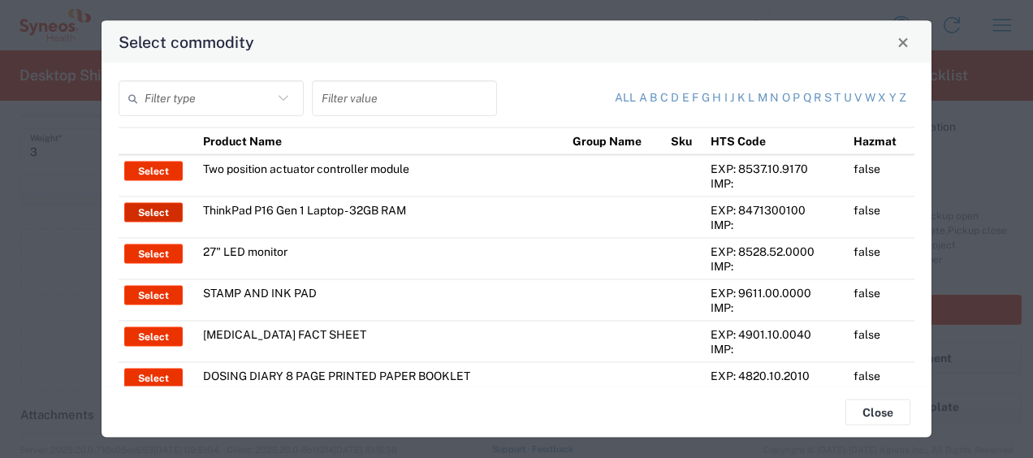
type input "8471300100"
type input "BIS"
type input "5A992.c"
type input "Yes"
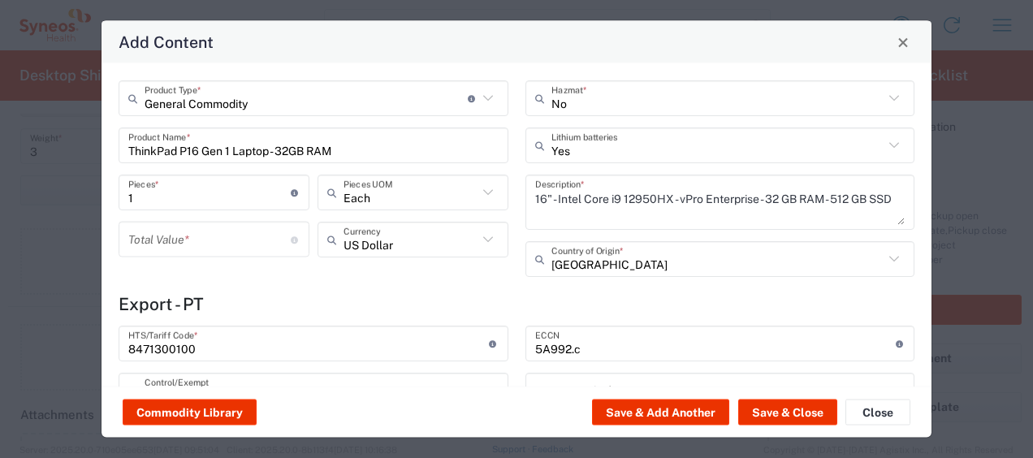
type input "NLR - No License Required"
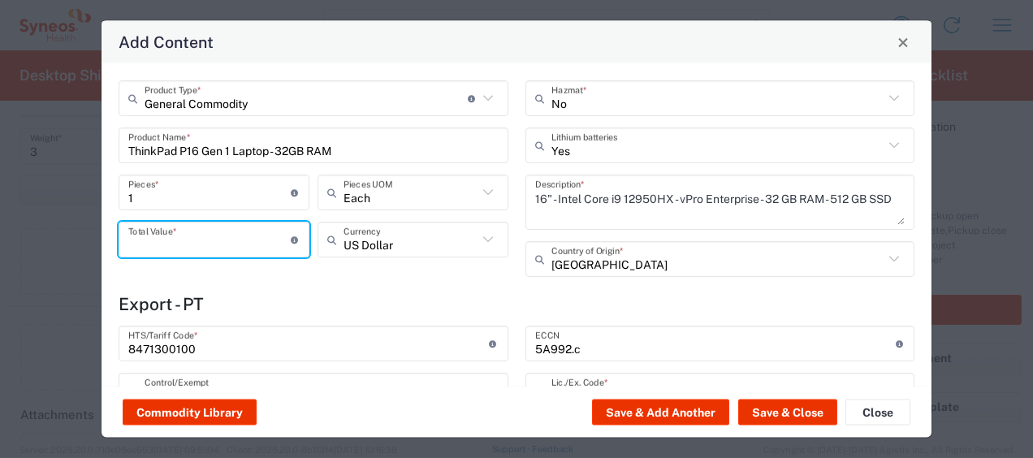
click at [175, 239] on input "number" at bounding box center [209, 239] width 162 height 28
type input "1000"
click at [428, 236] on input "text" at bounding box center [410, 239] width 134 height 28
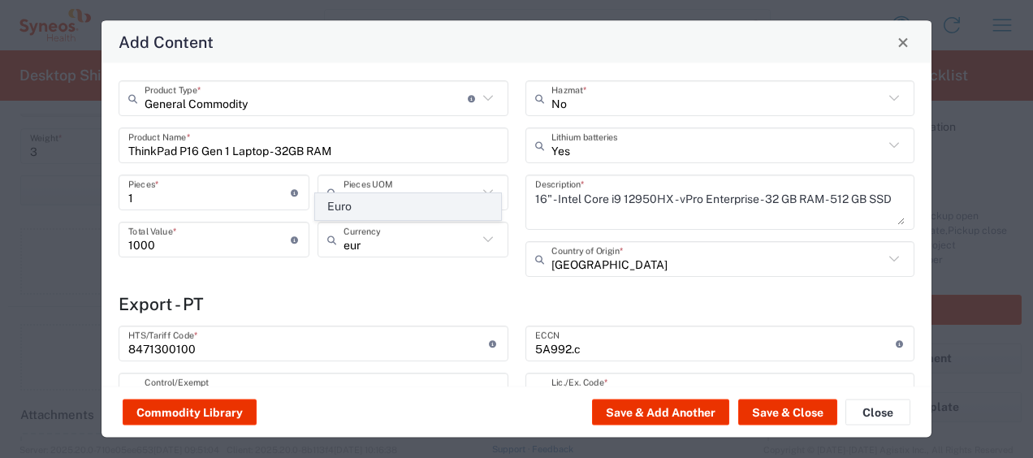
click at [394, 205] on span "Euro" at bounding box center [408, 206] width 184 height 25
type input "Euro"
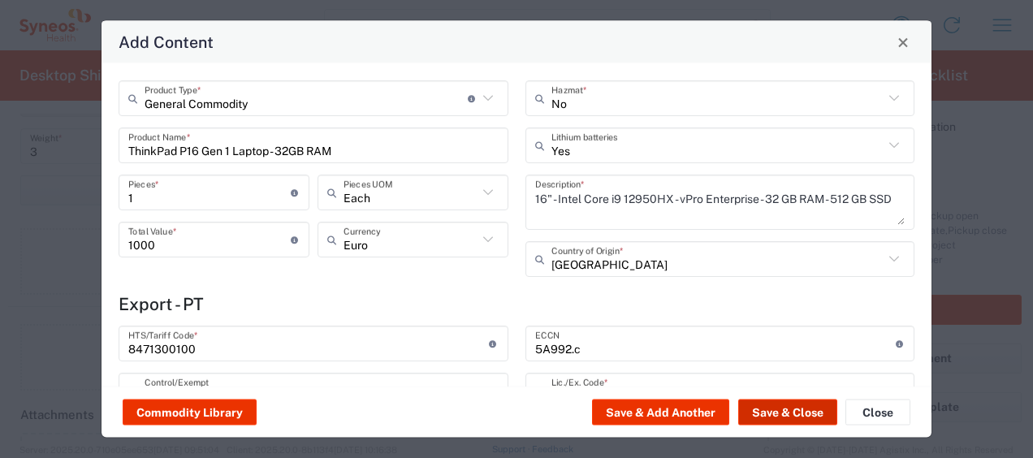
click at [791, 415] on button "Save & Close" at bounding box center [787, 412] width 99 height 26
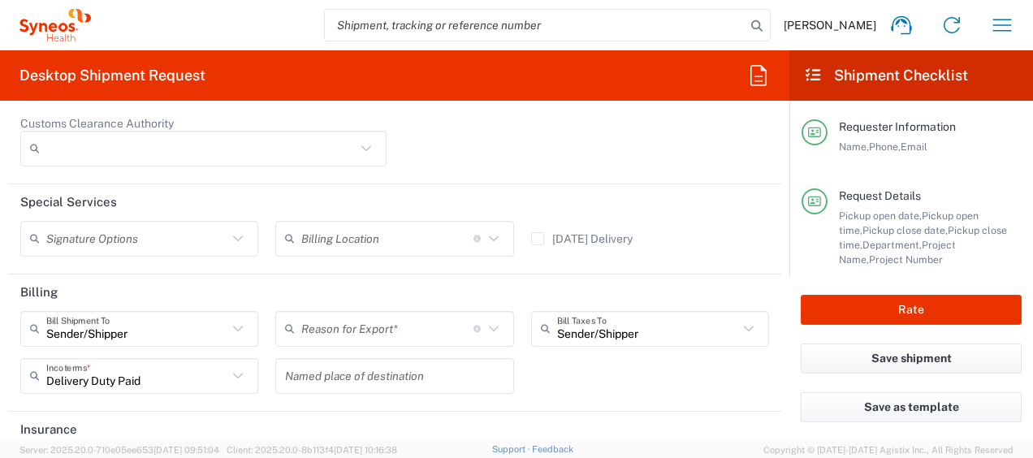
scroll to position [2423, 0]
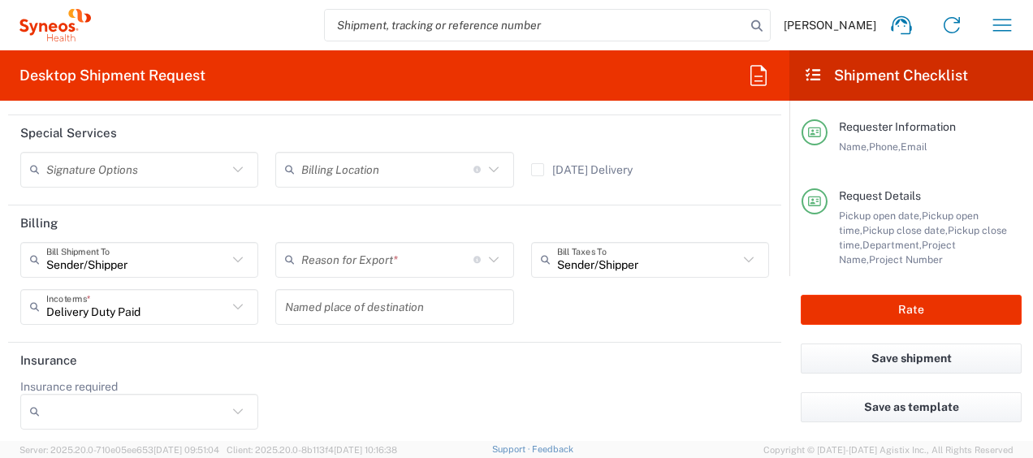
click at [411, 258] on input "text" at bounding box center [387, 259] width 172 height 28
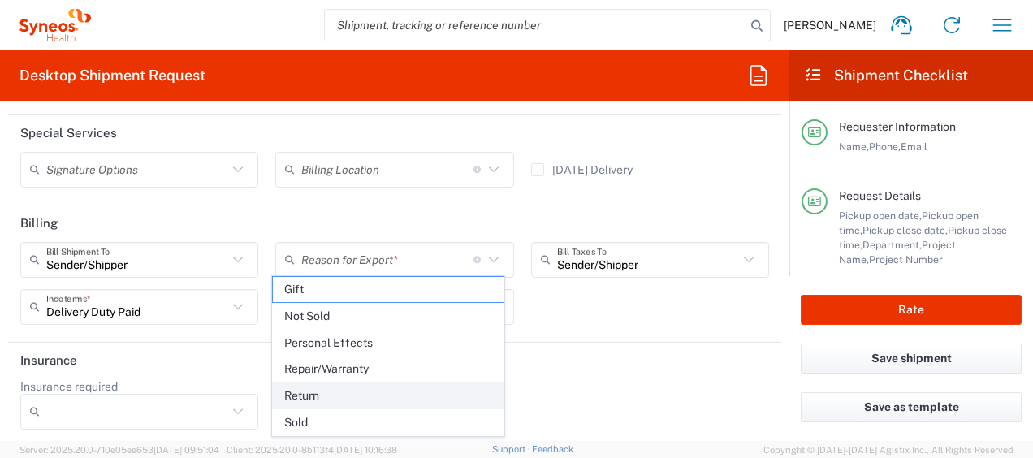
click at [370, 385] on span "Return" at bounding box center [388, 395] width 231 height 25
type input "Return"
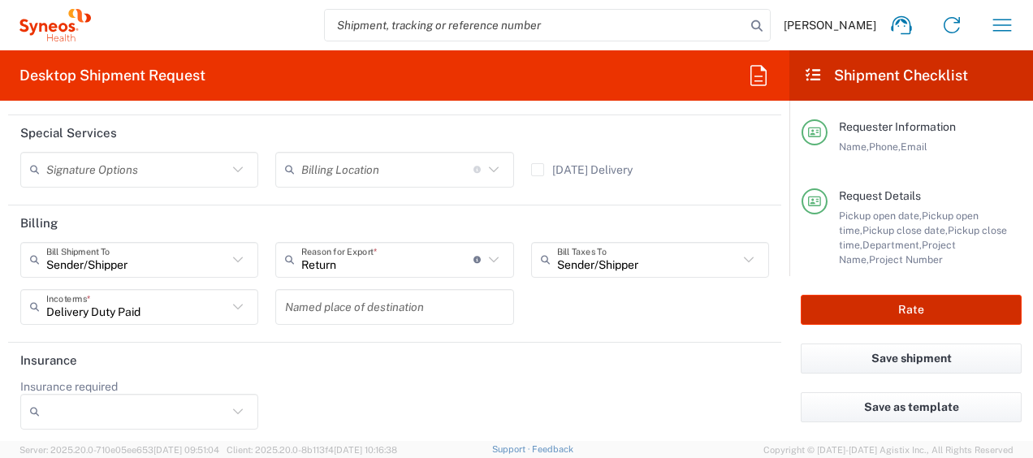
click at [896, 308] on button "Rate" at bounding box center [910, 310] width 221 height 30
type input "4510 DEPARTMENTAL EXPENSE"
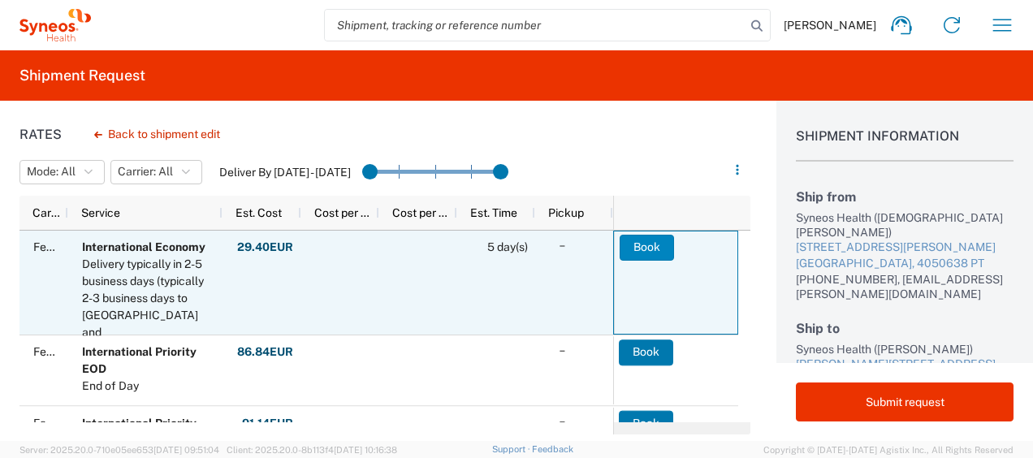
click at [636, 248] on button "Book" at bounding box center [646, 248] width 54 height 26
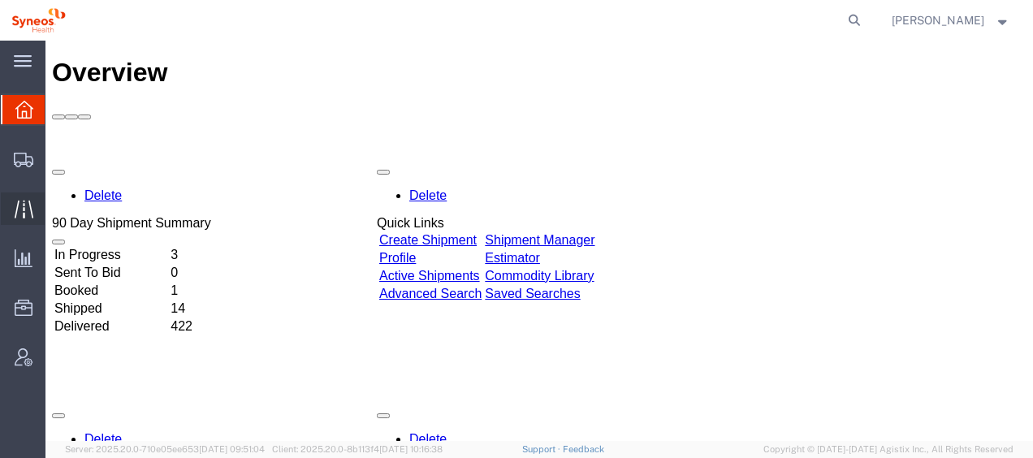
click at [56, 203] on span "Traffic" at bounding box center [50, 208] width 11 height 32
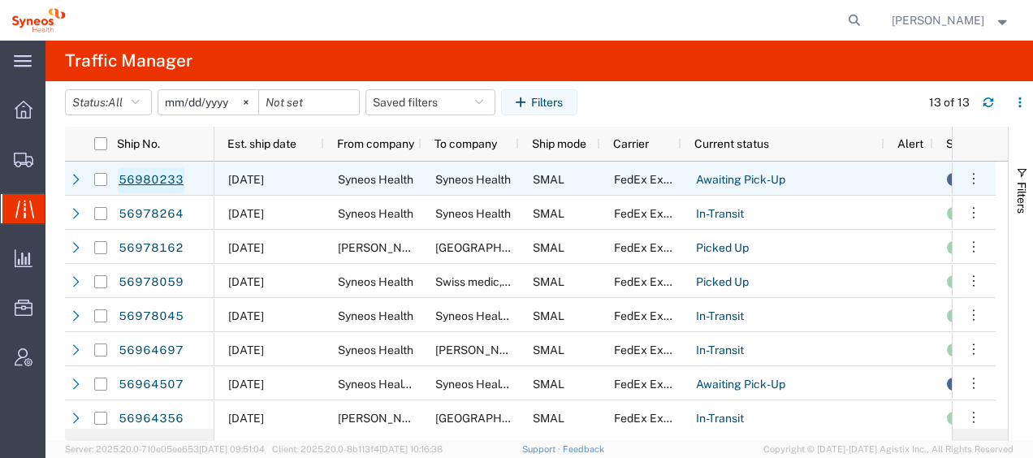
click at [153, 180] on link "56980233" at bounding box center [151, 180] width 67 height 26
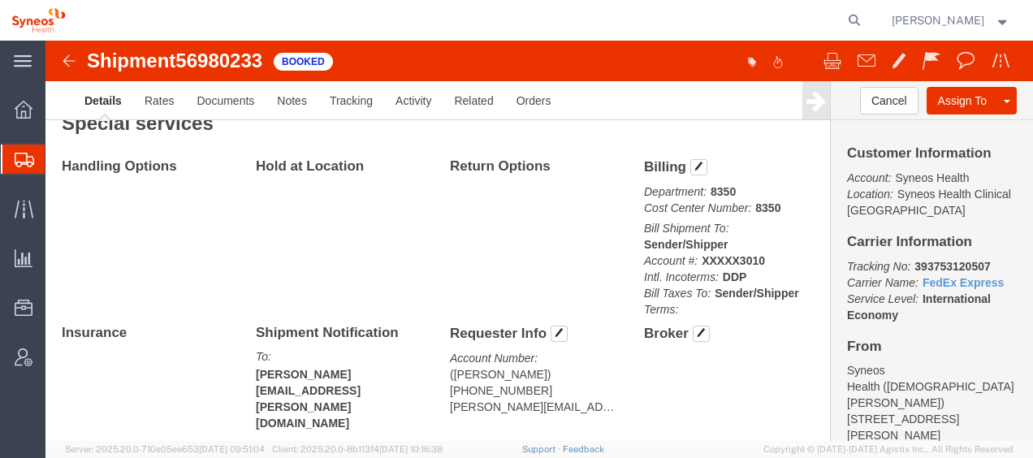
scroll to position [892, 0]
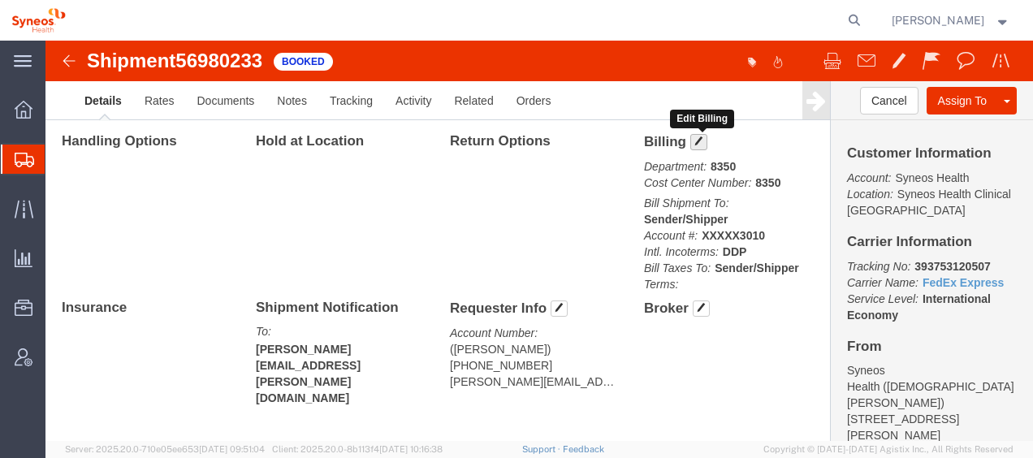
click button "button"
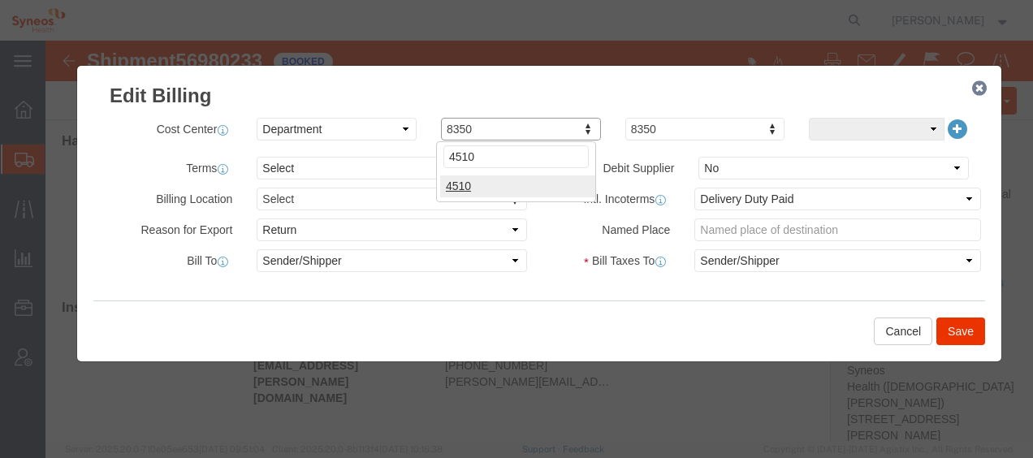
type input "4510"
click button "Save"
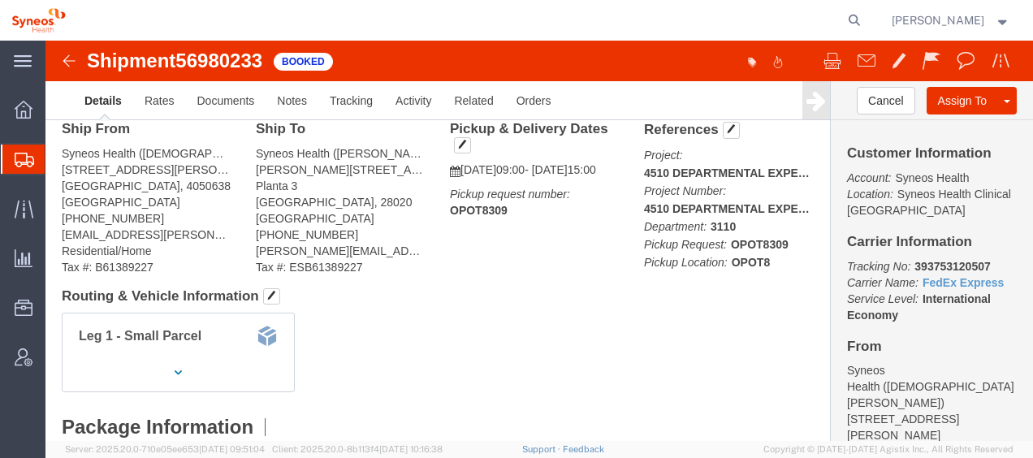
scroll to position [0, 0]
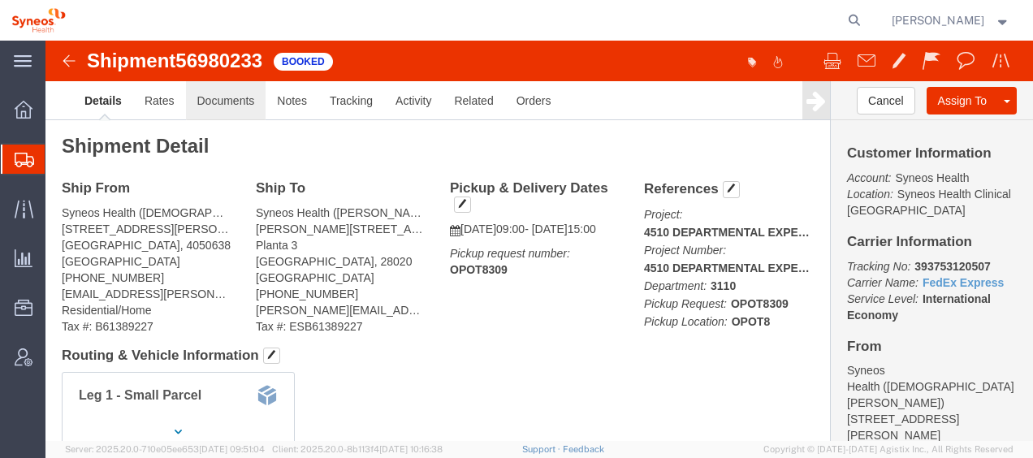
click link "Documents"
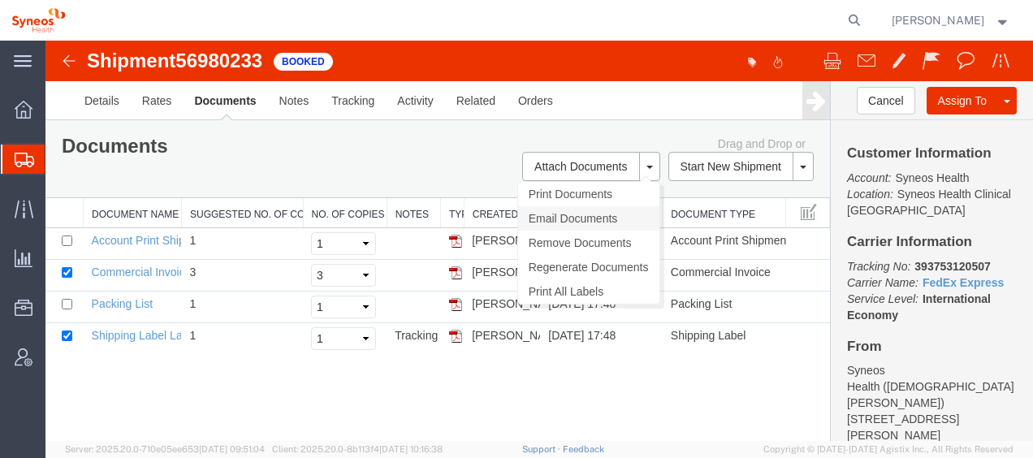
click at [610, 214] on link "Email Documents" at bounding box center [588, 218] width 141 height 24
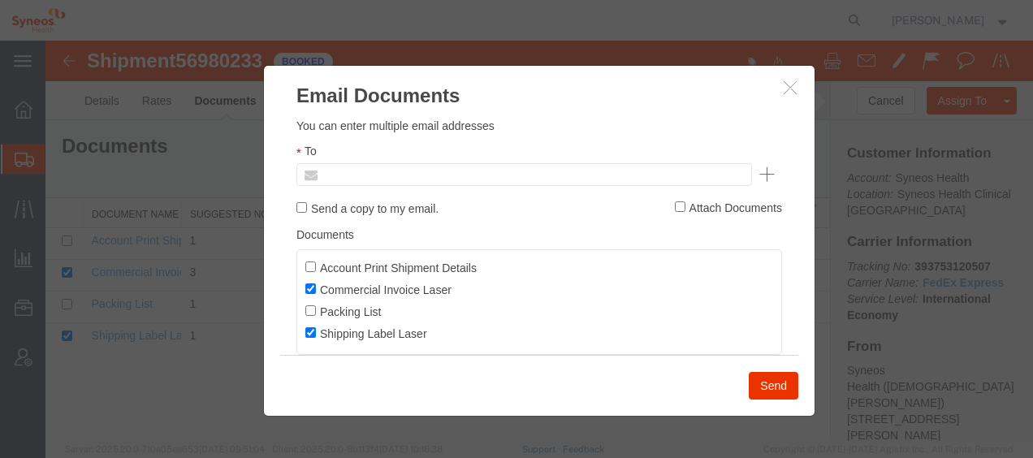
click at [453, 171] on input "text" at bounding box center [414, 174] width 190 height 21
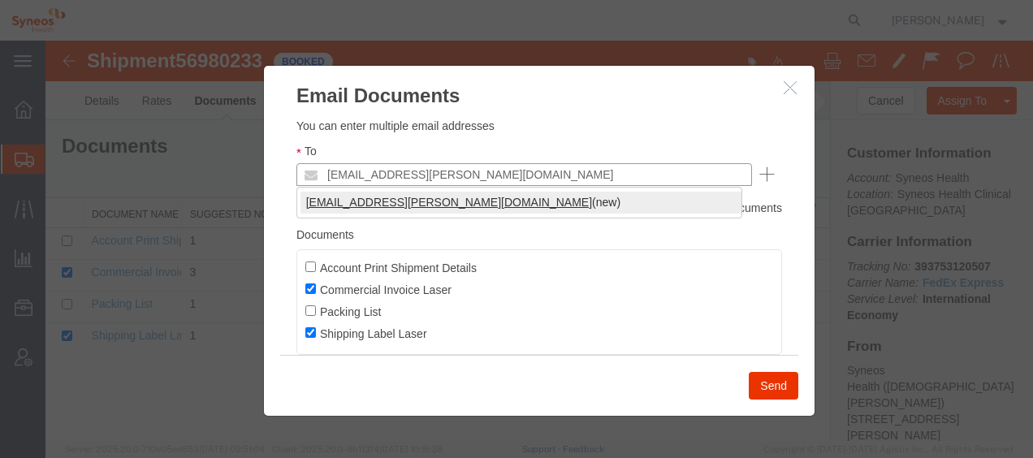
type input "cristiana.leite@syneoshealth.com"
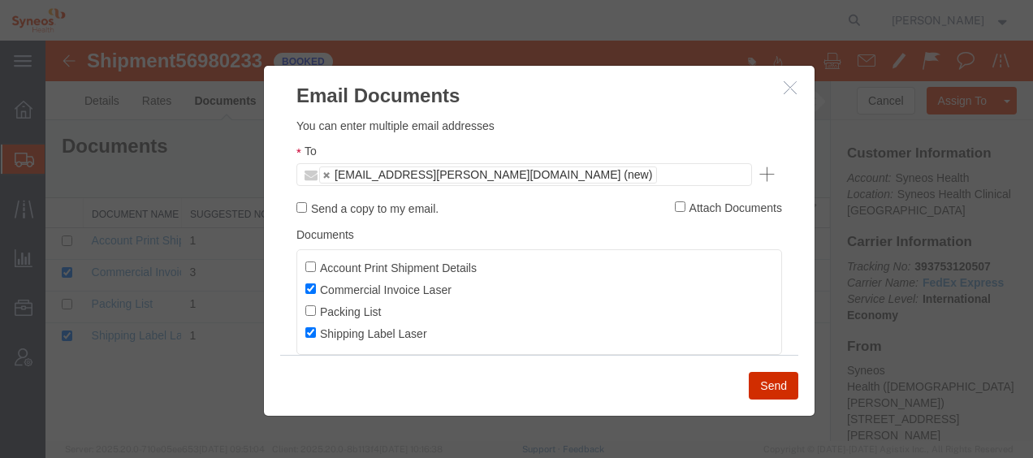
click at [770, 385] on button "Send" at bounding box center [773, 386] width 50 height 28
